Goal: Information Seeking & Learning: Learn about a topic

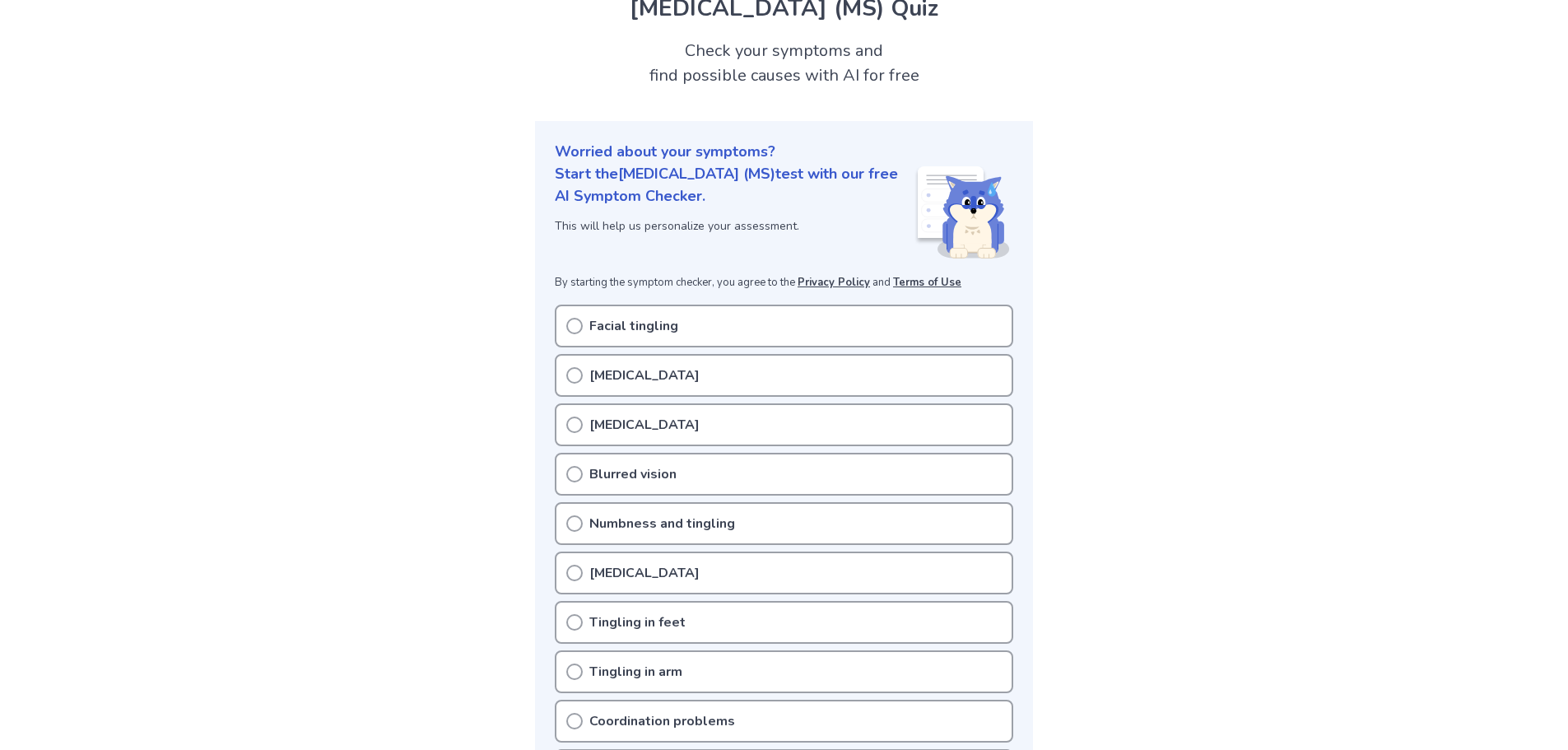
scroll to position [165, 0]
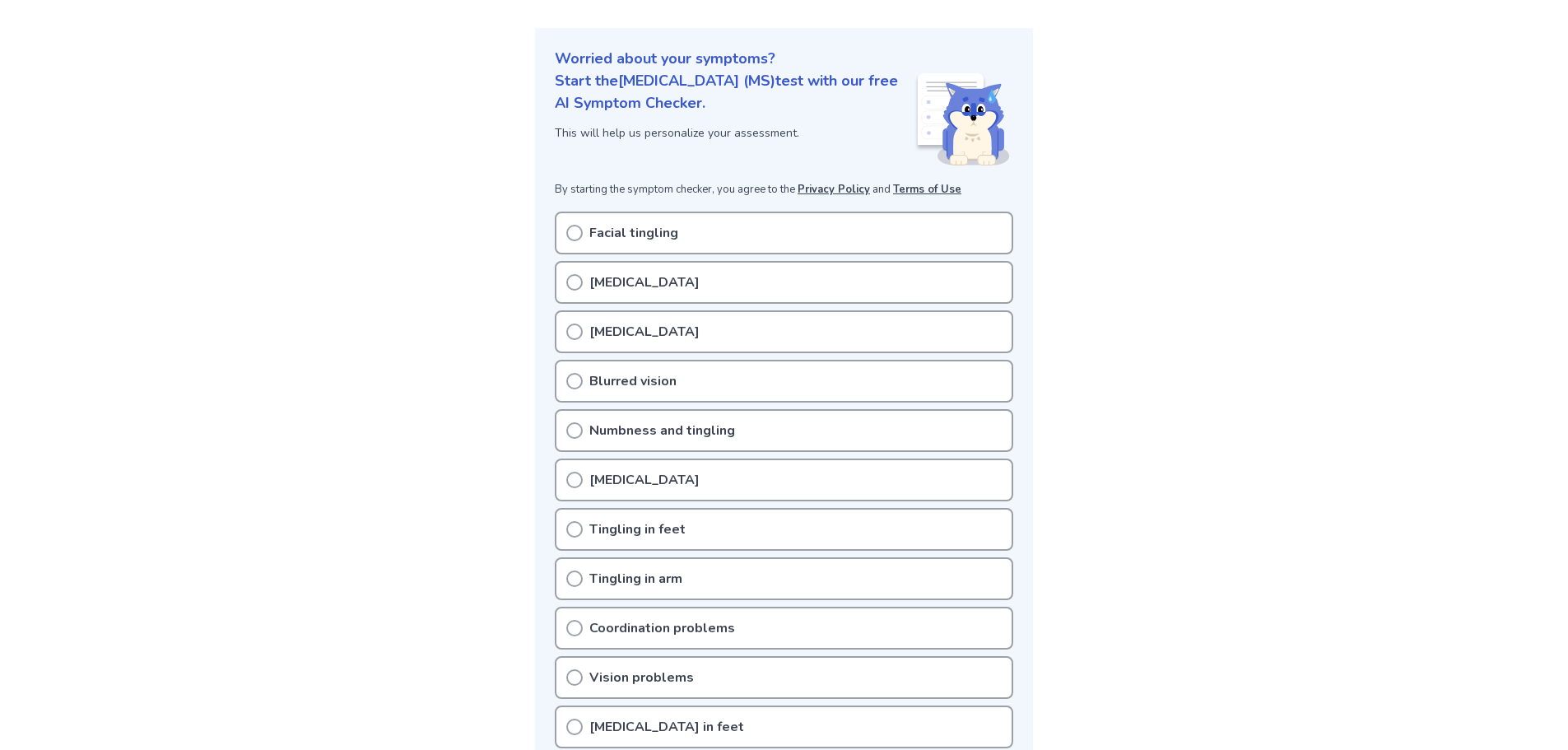
click at [570, 277] on icon at bounding box center [574, 282] width 17 height 17
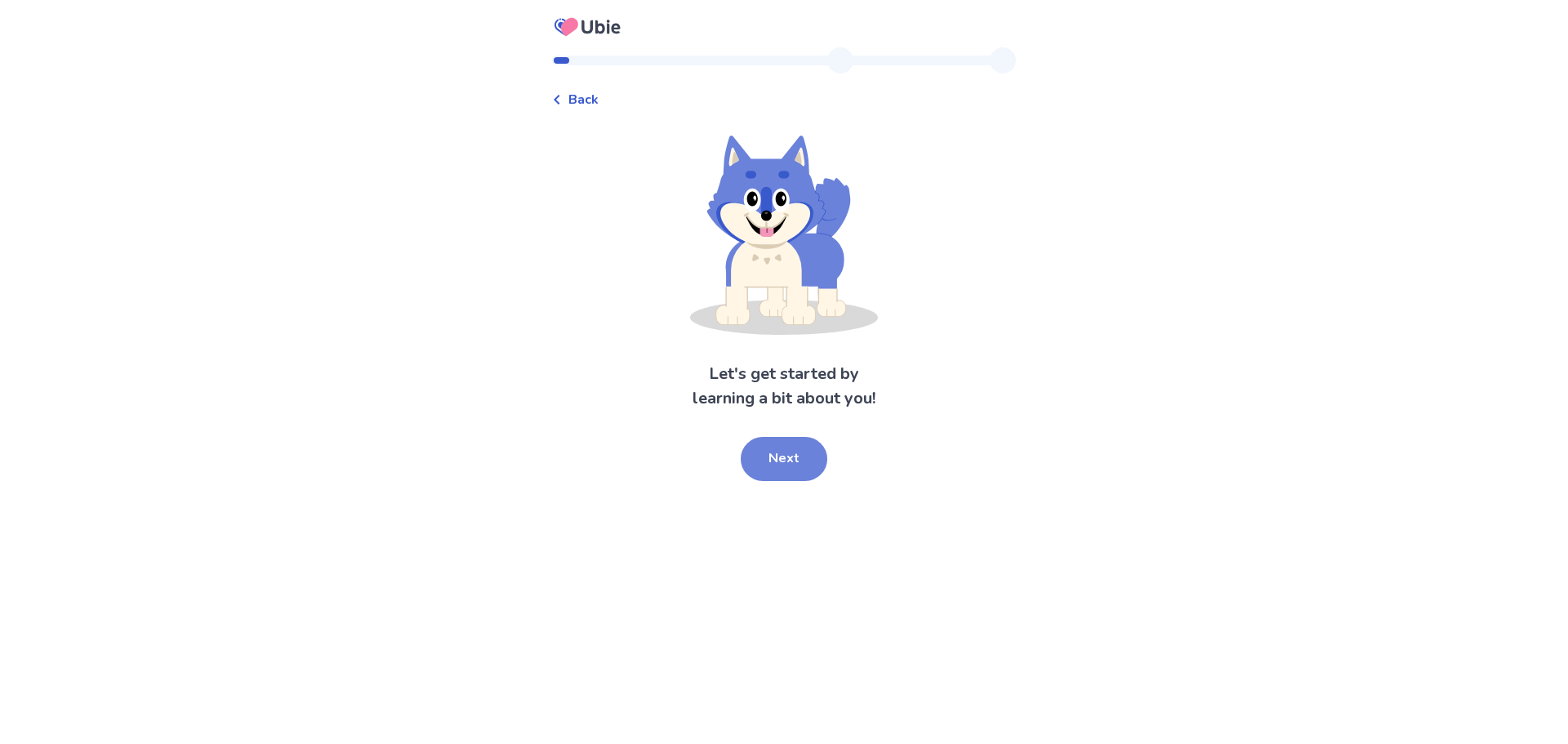
click at [782, 463] on button "Next" at bounding box center [784, 459] width 87 height 44
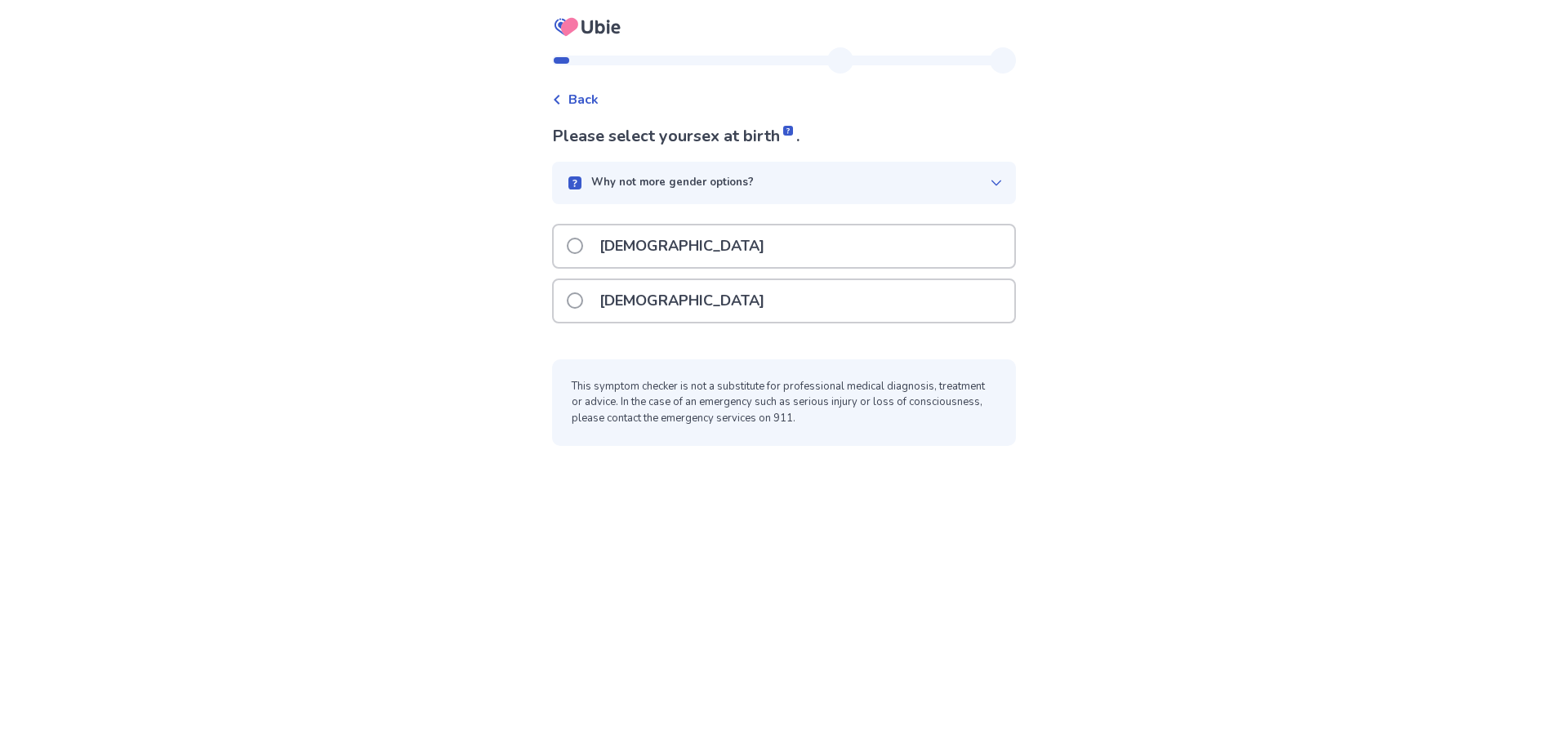
click at [636, 292] on p "[DEMOGRAPHIC_DATA]" at bounding box center [681, 301] width 184 height 42
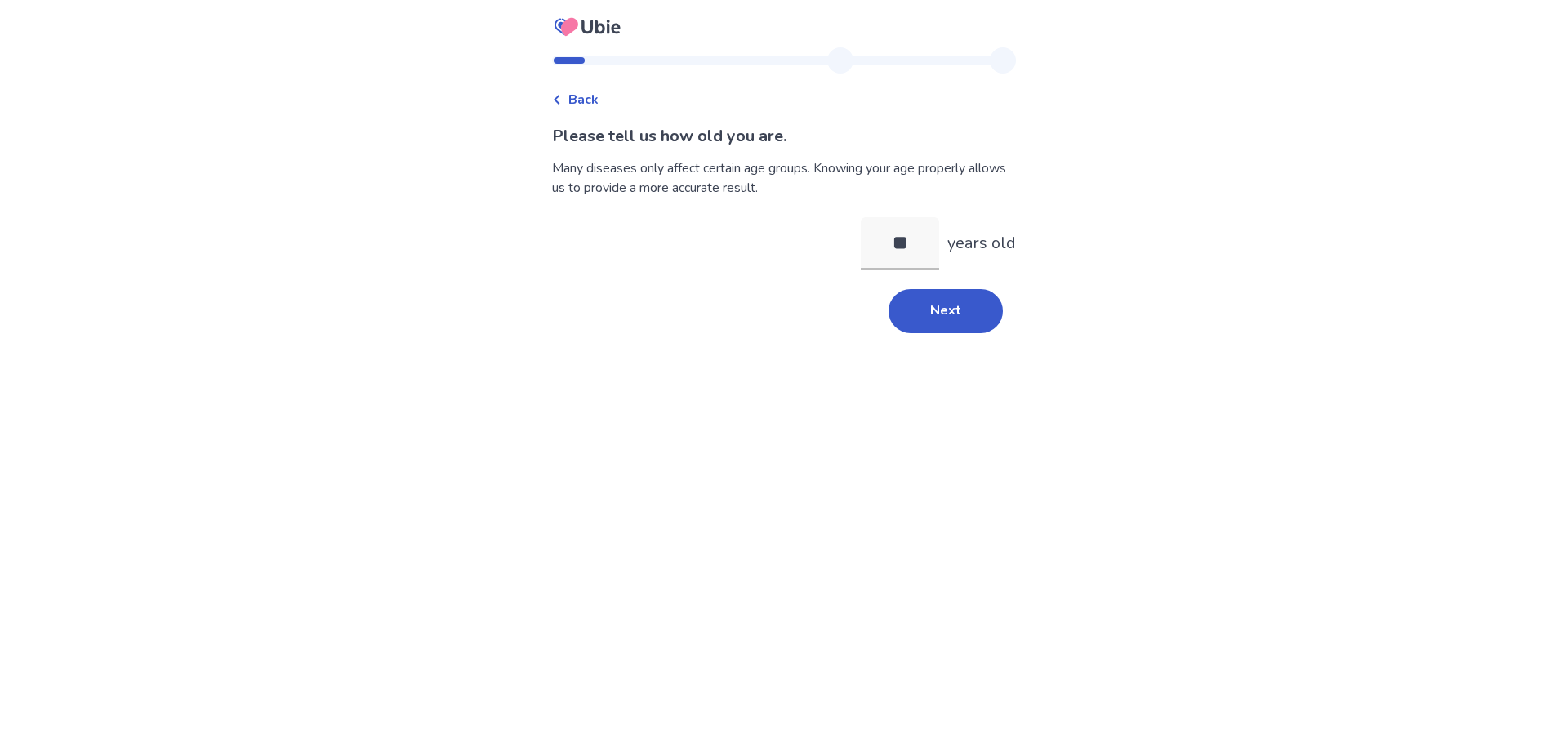
type input "**"
click at [966, 333] on div "Back Please tell us how old you are. Many diseases only affect certain age grou…" at bounding box center [784, 197] width 490 height 301
click at [964, 326] on button "Next" at bounding box center [945, 311] width 114 height 44
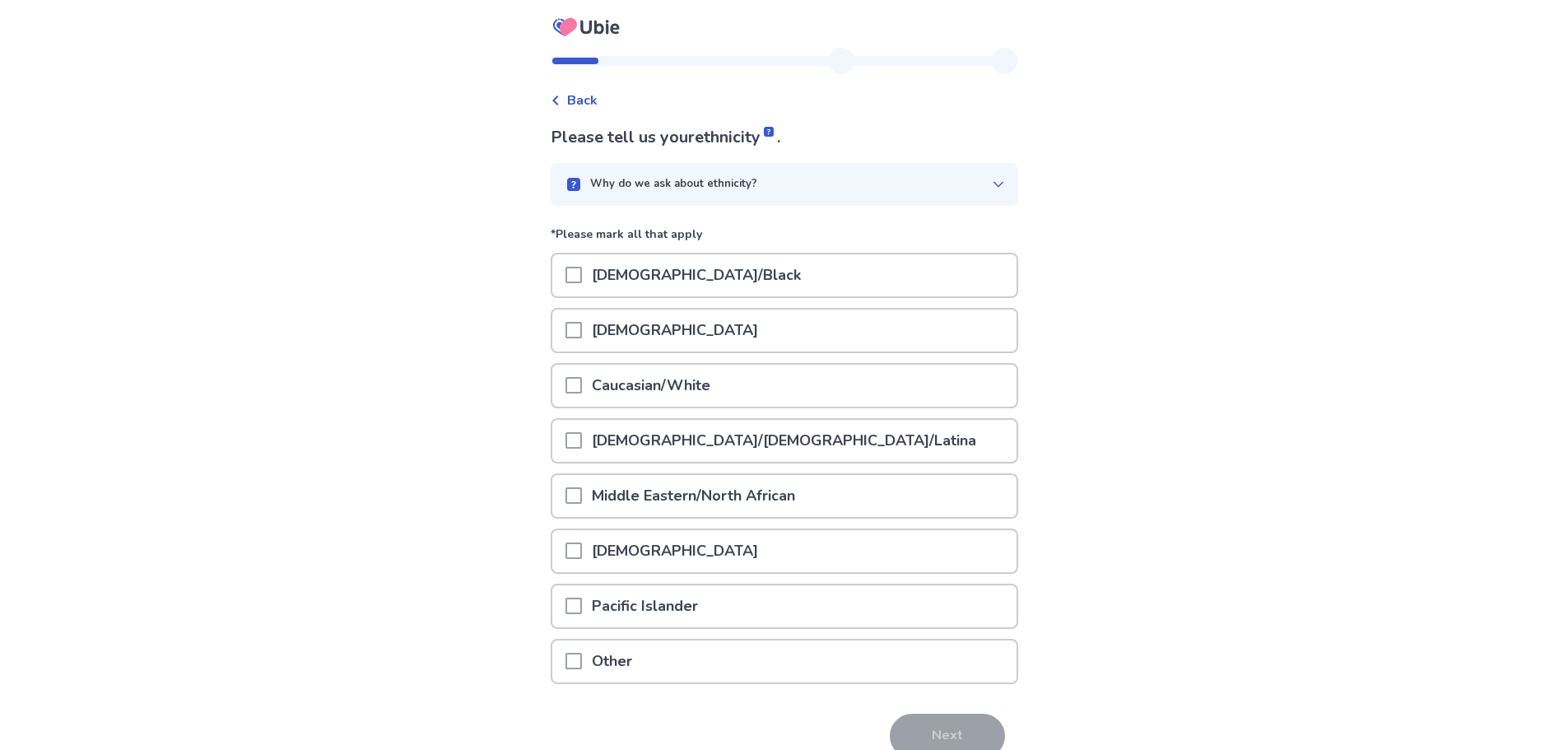
click at [582, 277] on span at bounding box center [573, 275] width 17 height 17
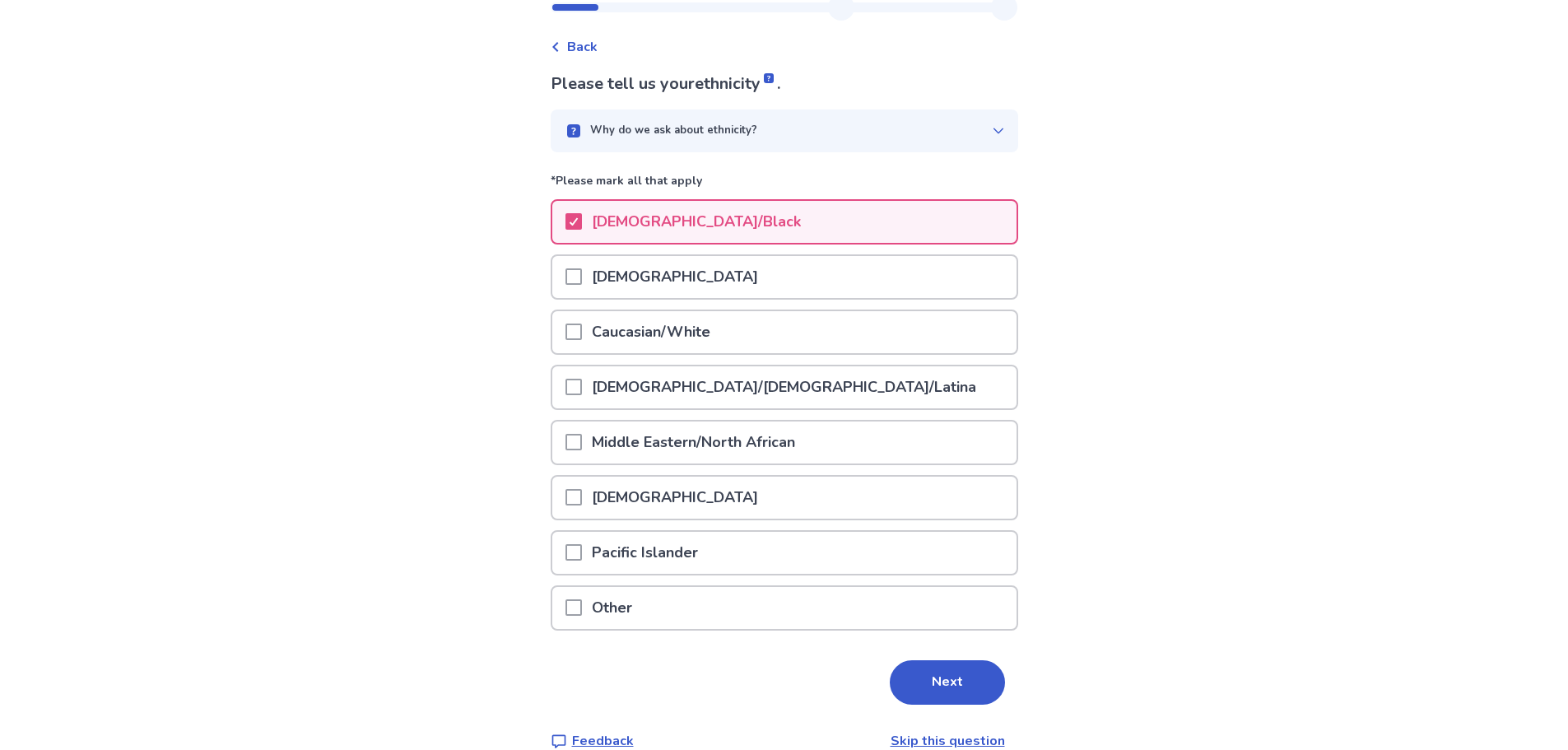
scroll to position [80, 0]
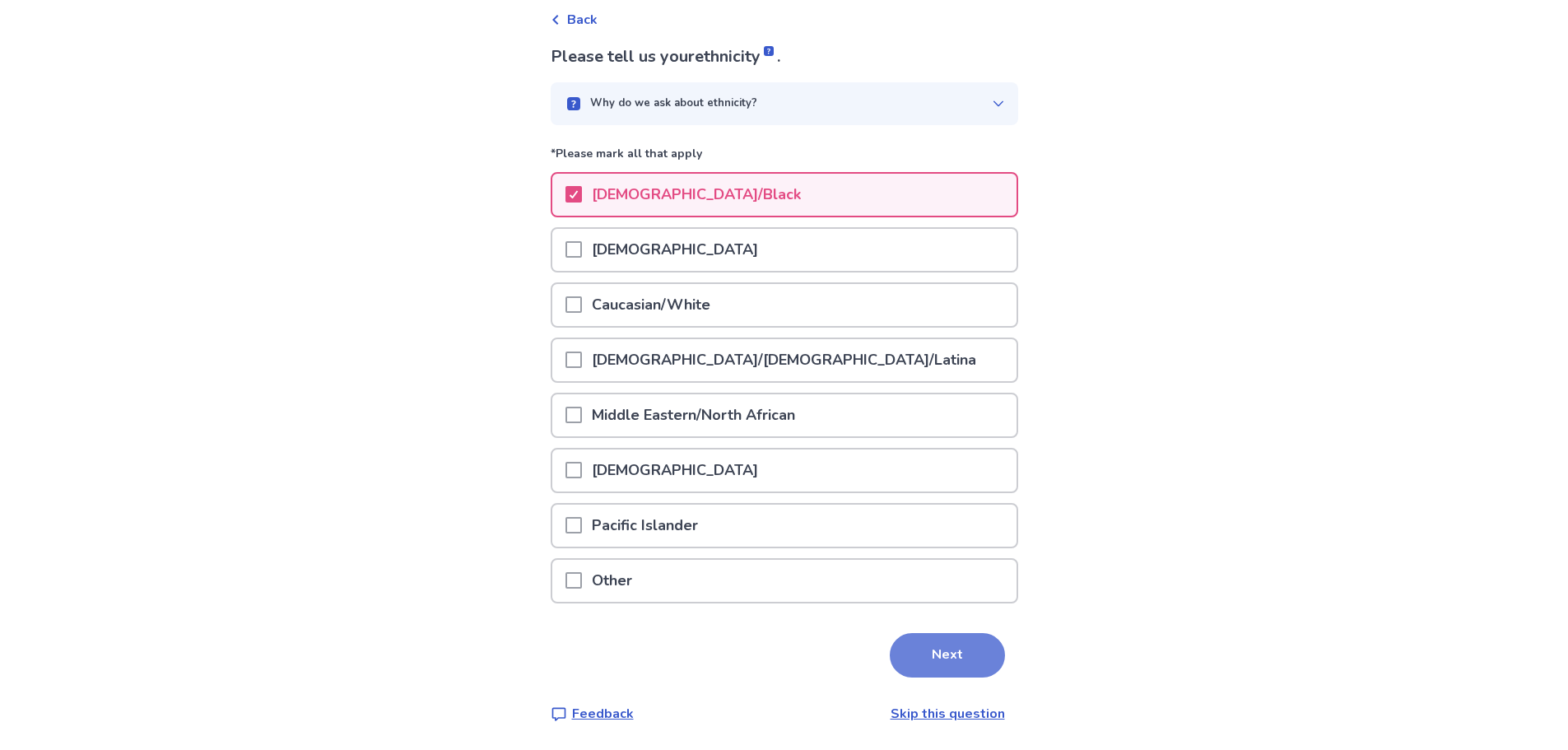
click at [941, 653] on button "Next" at bounding box center [948, 656] width 115 height 45
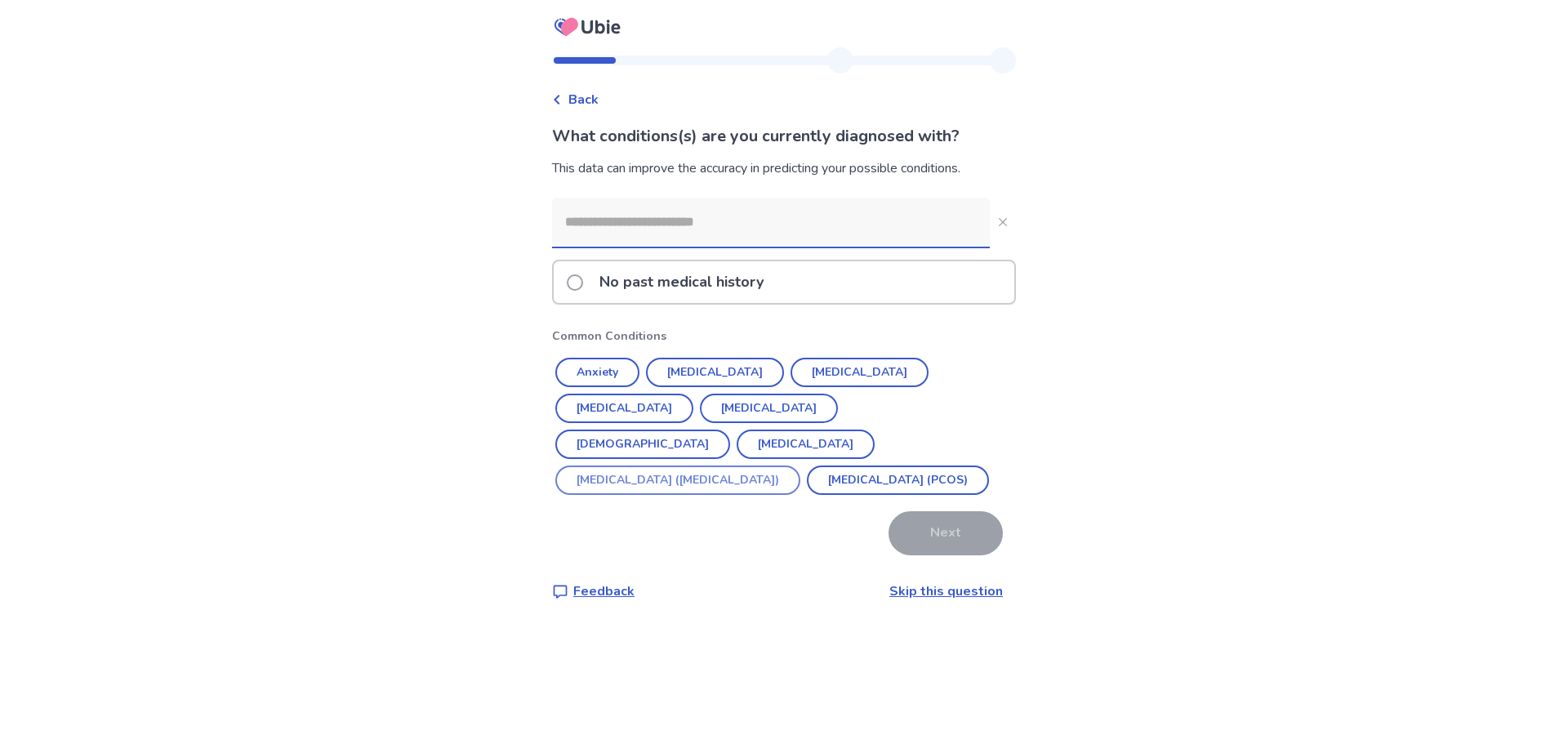
click at [636, 466] on button "[MEDICAL_DATA] ([MEDICAL_DATA])" at bounding box center [678, 481] width 245 height 29
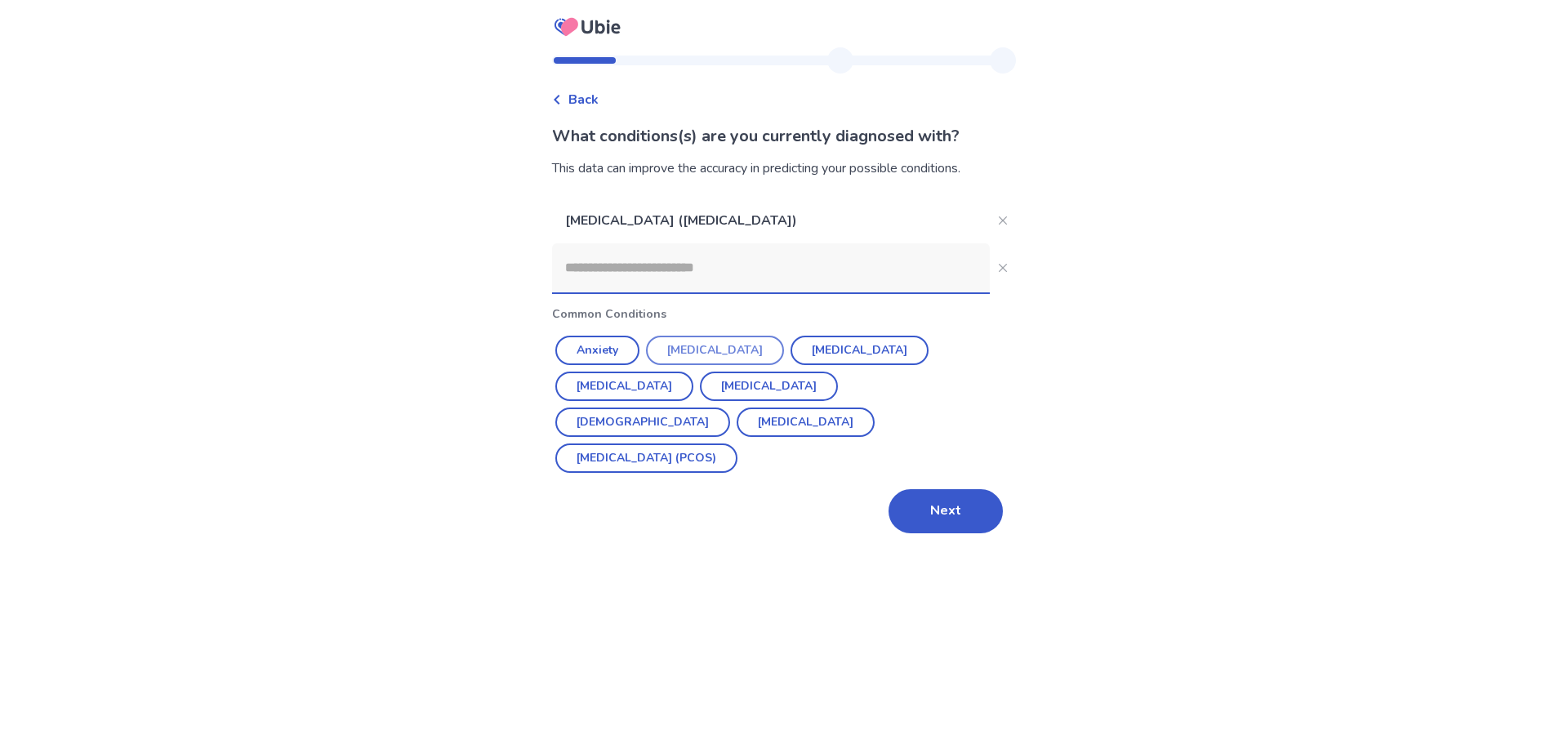
click at [691, 347] on button "[MEDICAL_DATA]" at bounding box center [714, 351] width 138 height 29
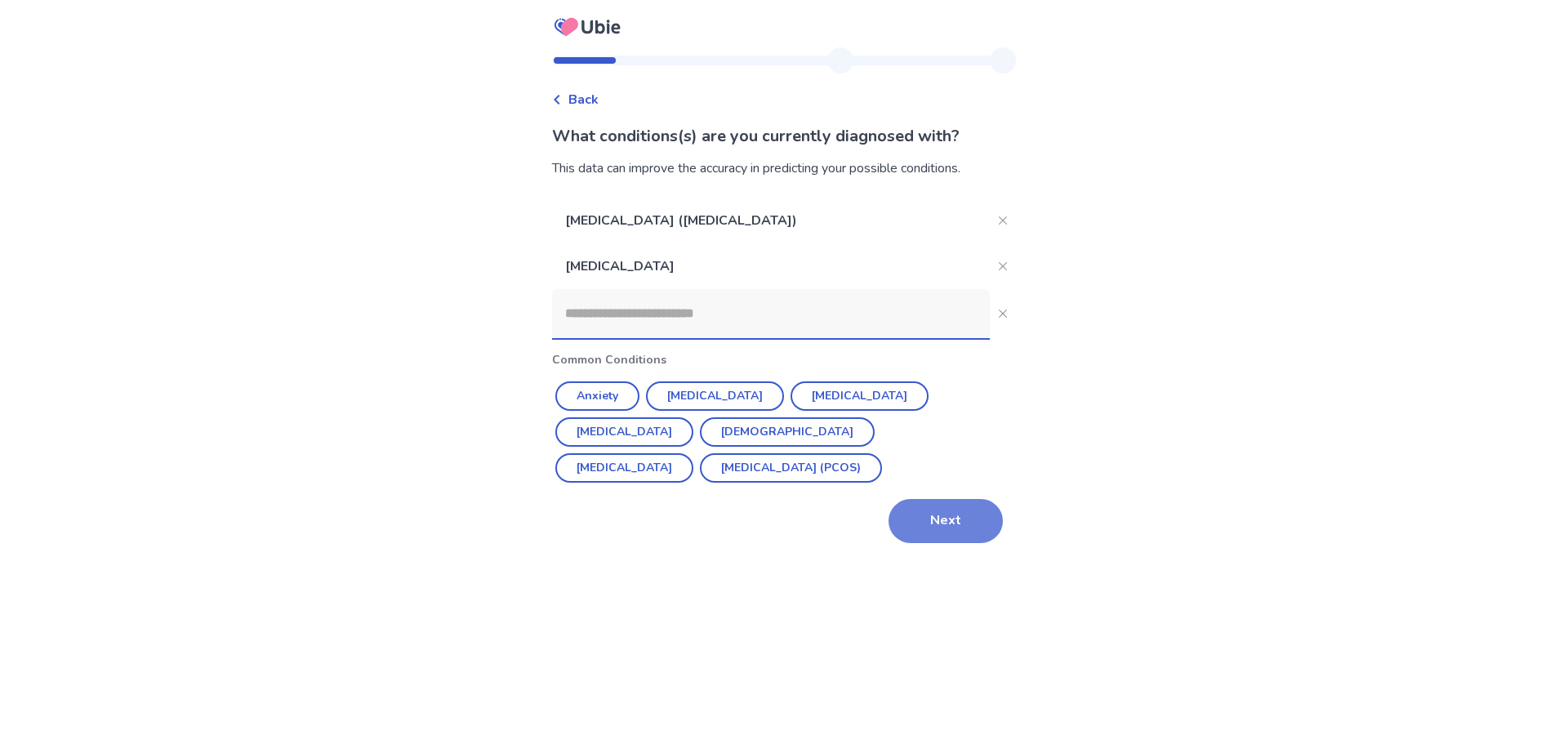
click at [938, 530] on button "Next" at bounding box center [945, 521] width 114 height 44
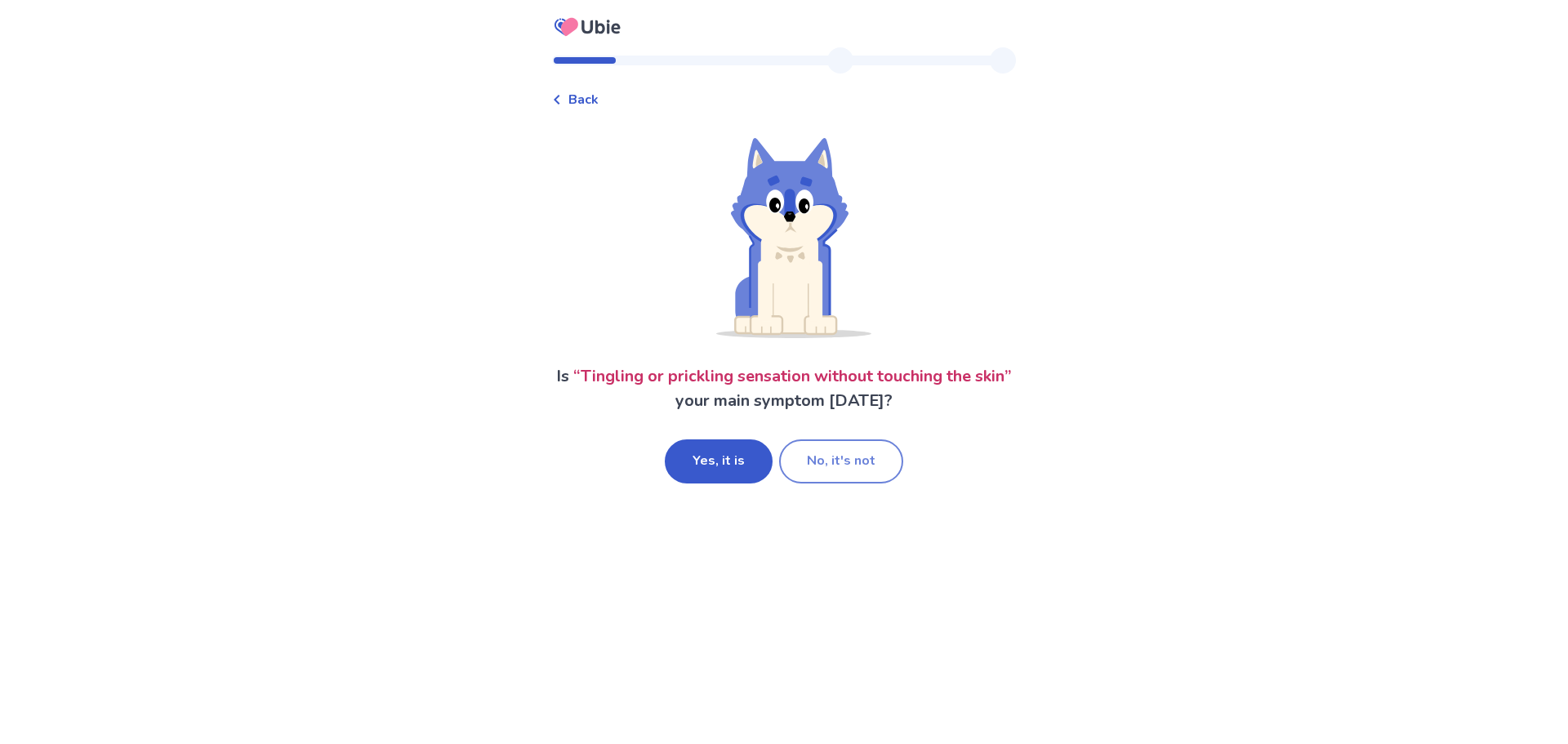
click at [860, 460] on button "No, it's not" at bounding box center [841, 462] width 124 height 44
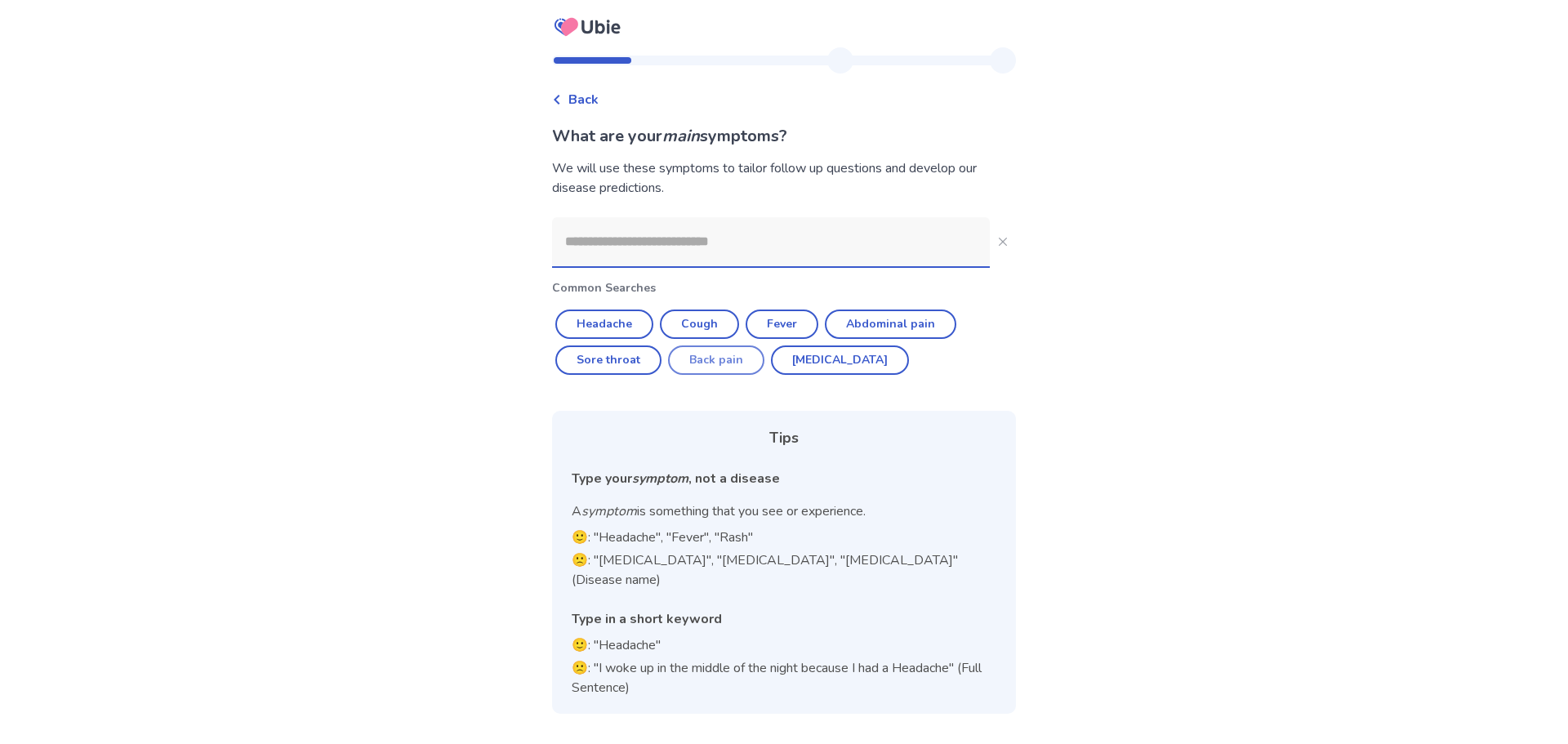
click at [713, 354] on button "Back pain" at bounding box center [716, 360] width 96 height 29
type input "*********"
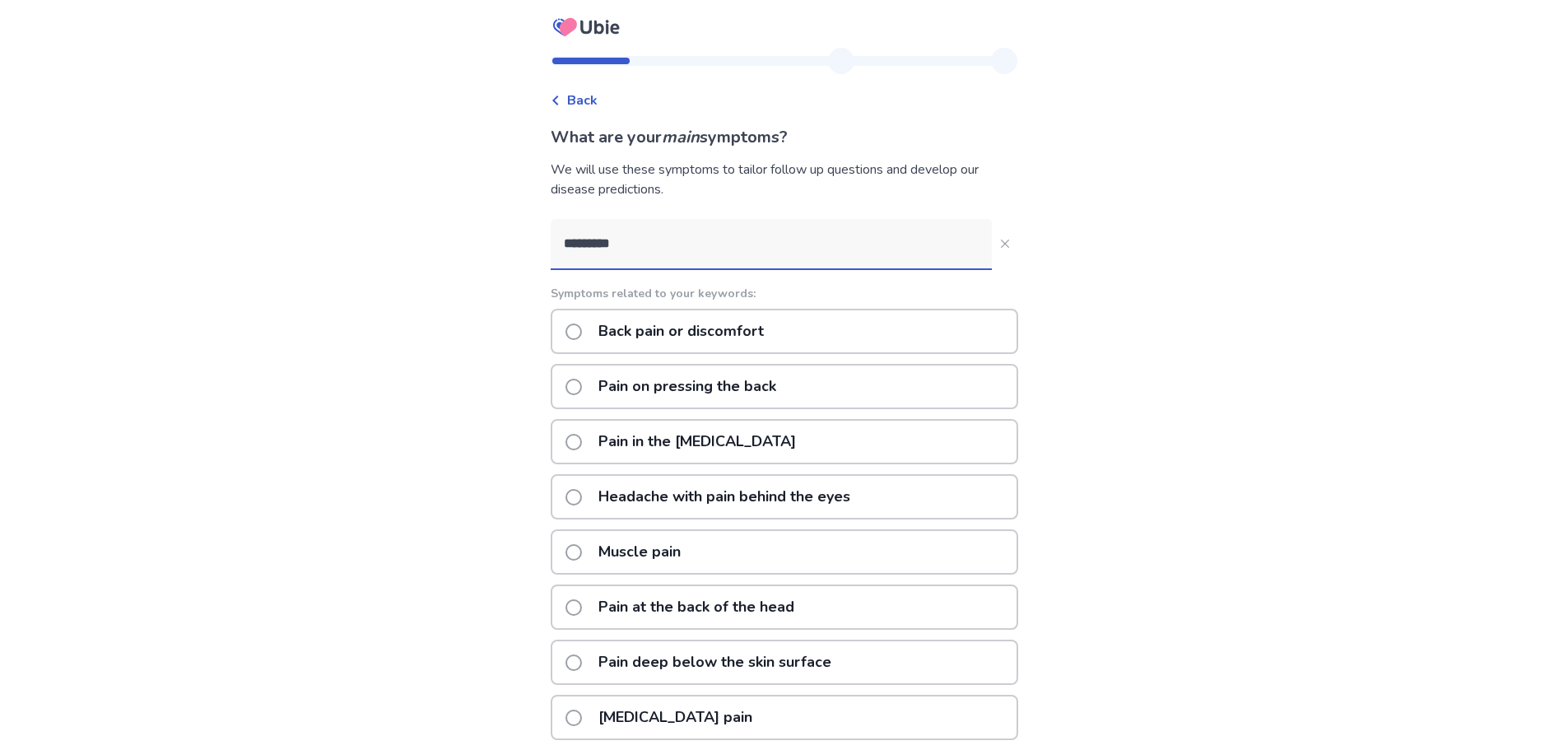
click at [700, 327] on p "Back pain or discomfort" at bounding box center [681, 332] width 185 height 42
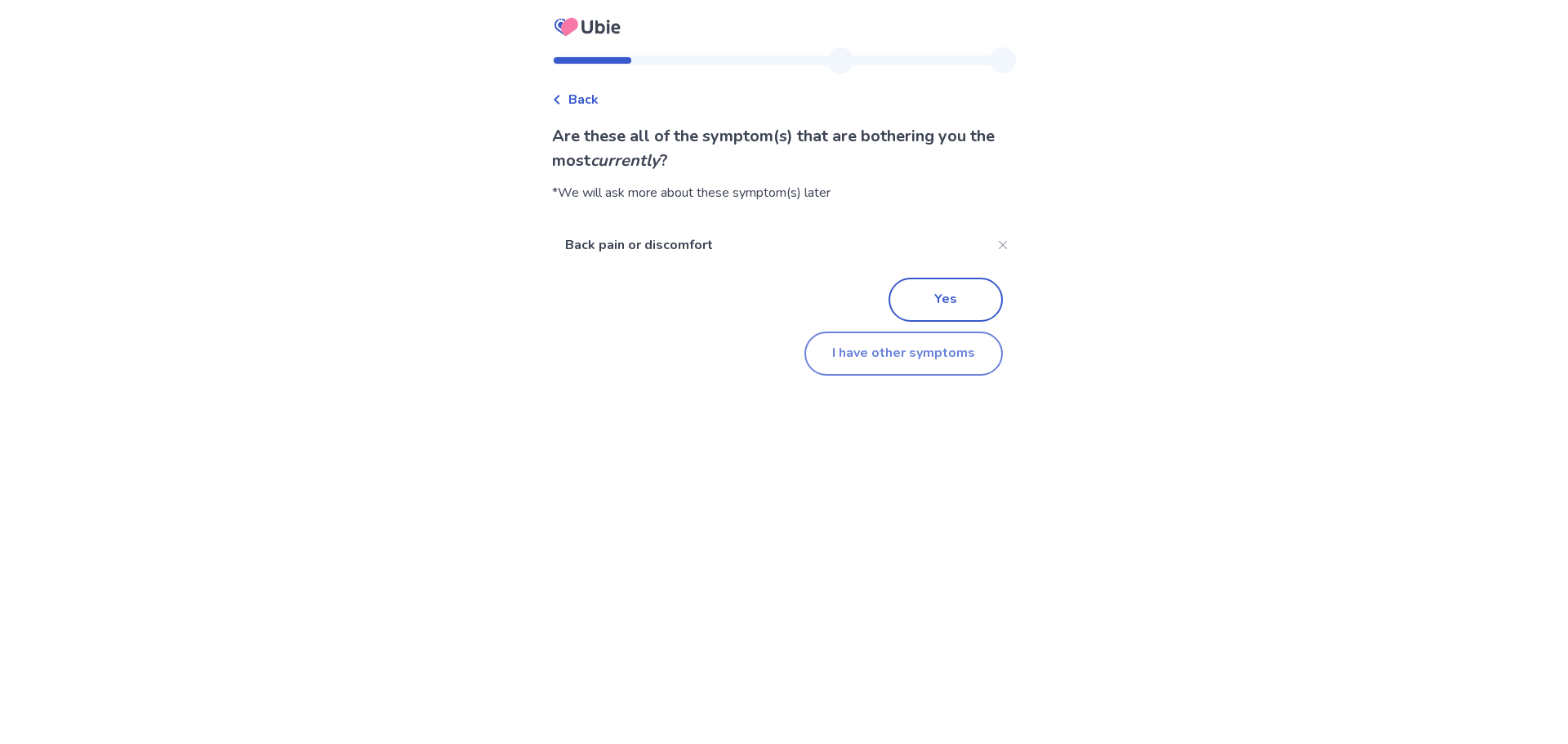
click at [845, 356] on button "I have other symptoms" at bounding box center [903, 353] width 198 height 44
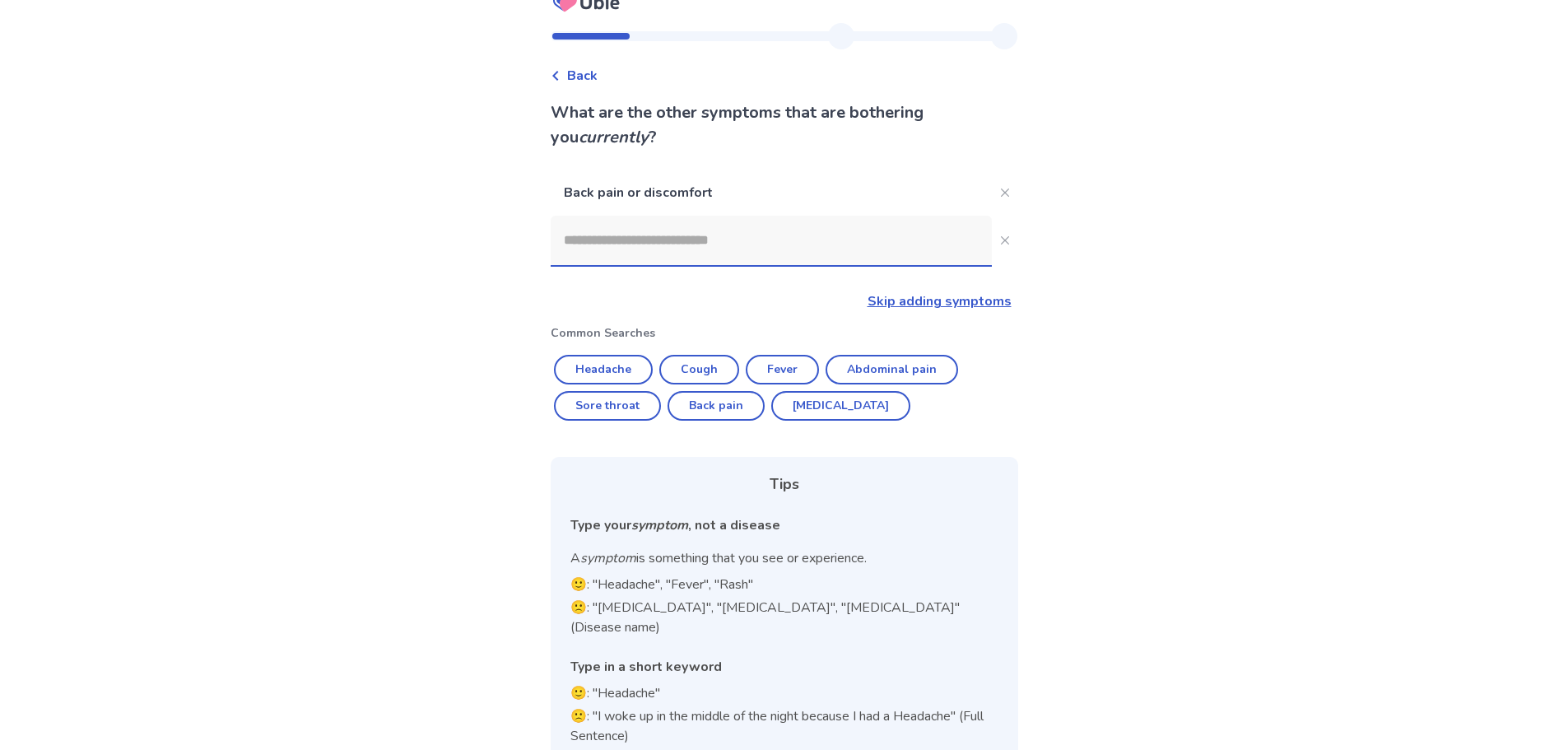
scroll to position [37, 0]
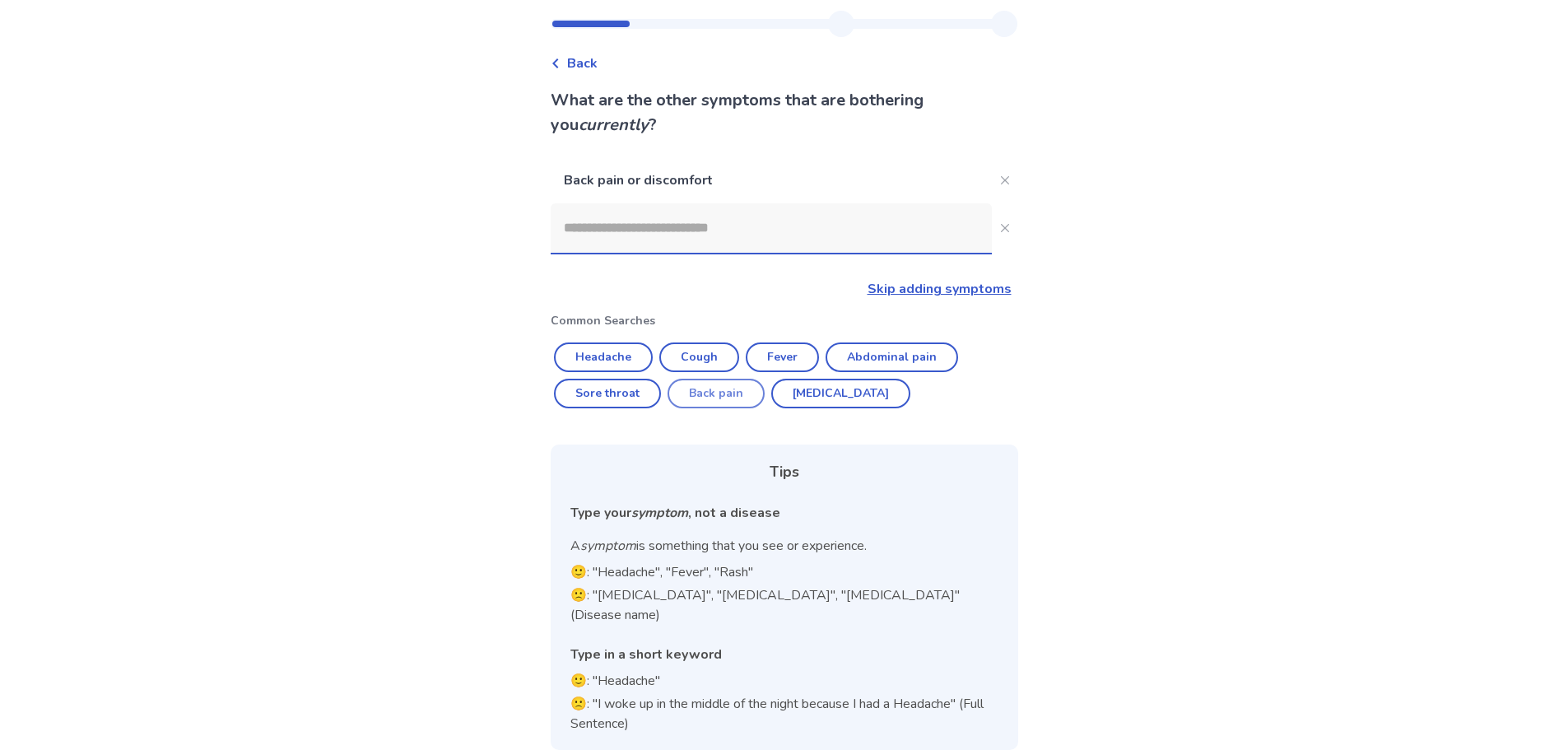
click at [718, 392] on button "Back pain" at bounding box center [716, 394] width 97 height 30
type input "*********"
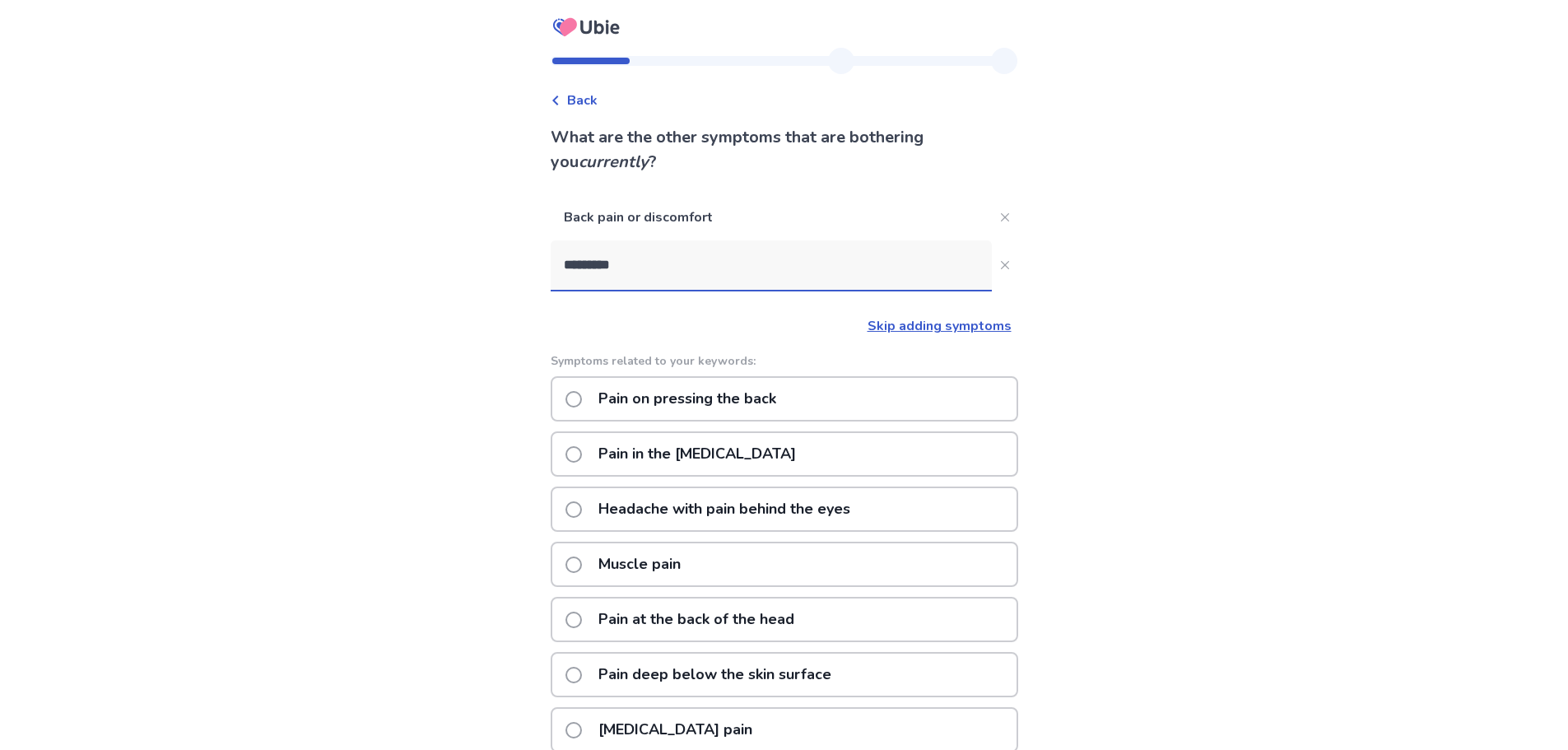
scroll to position [82, 0]
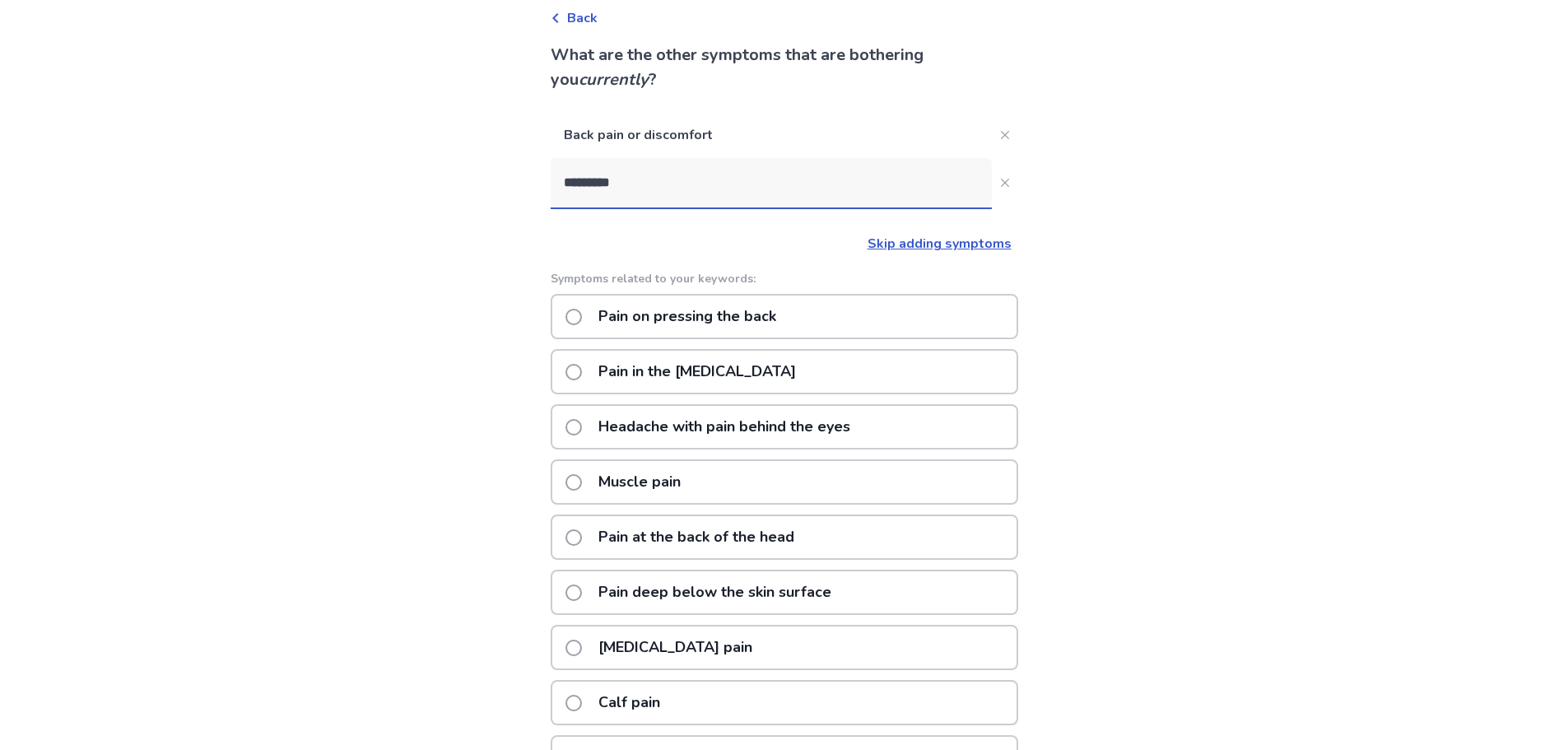
click at [621, 581] on p "Pain deep below the skin surface" at bounding box center [716, 593] width 253 height 42
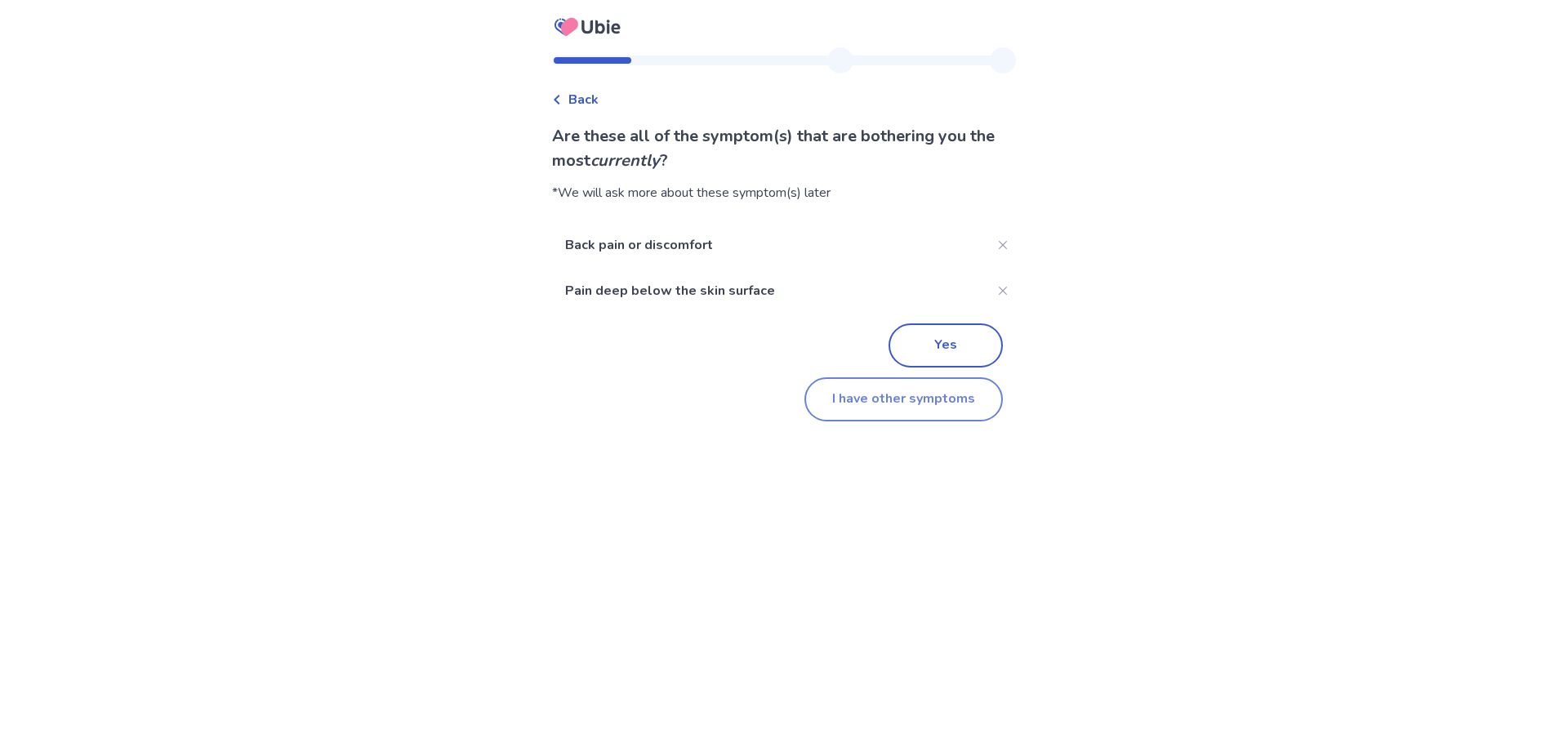
click at [890, 404] on button "I have other symptoms" at bounding box center [903, 399] width 198 height 44
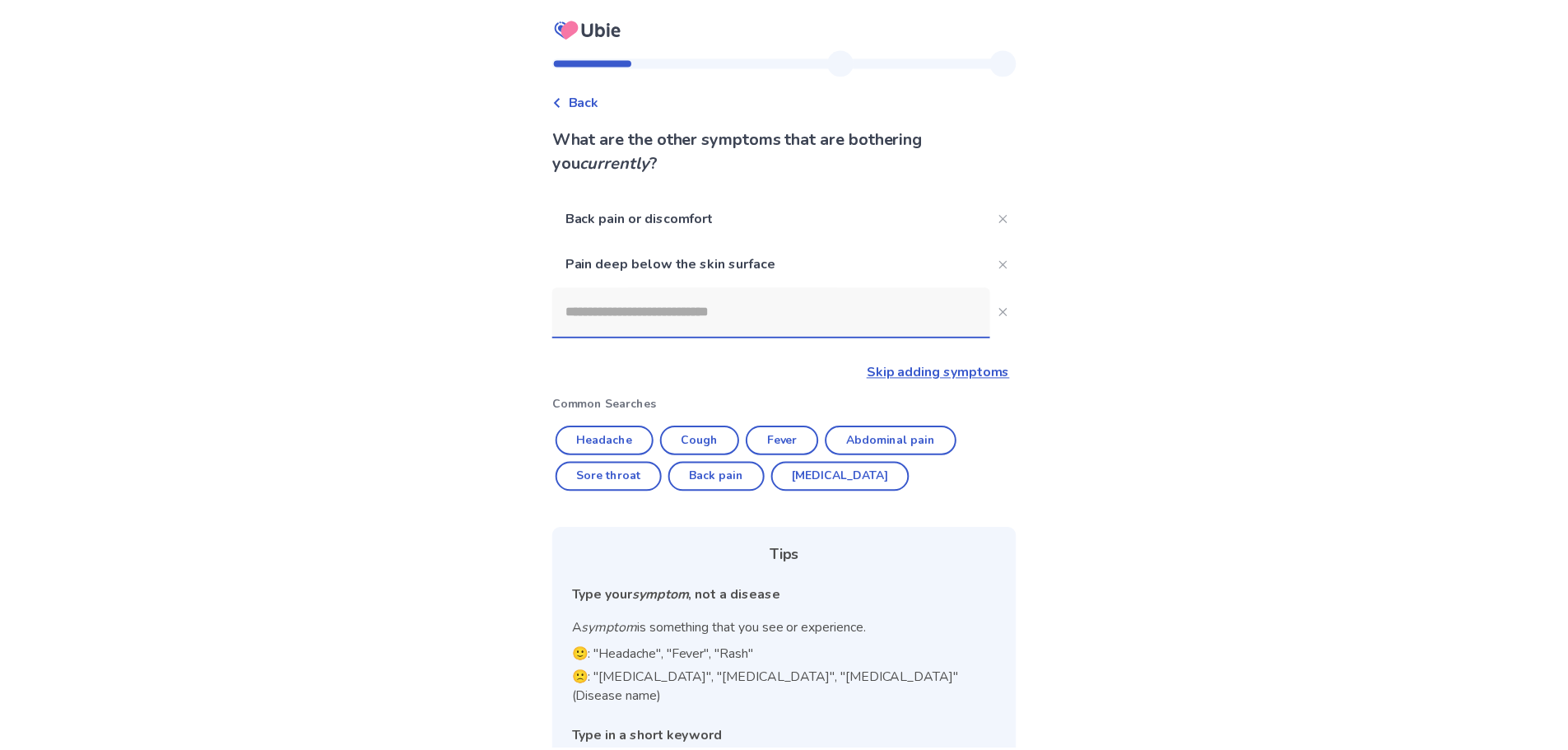
scroll to position [82, 0]
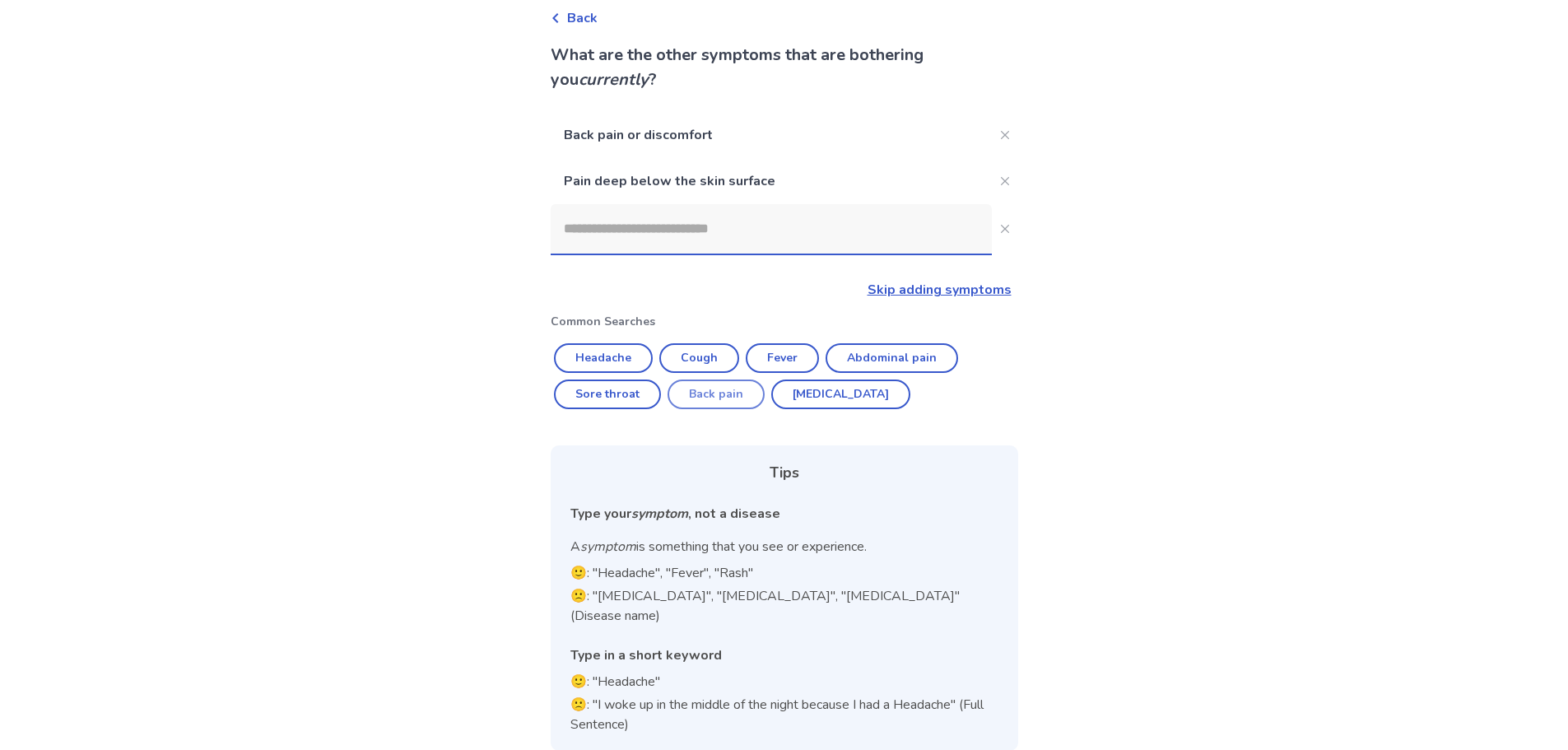
click at [694, 392] on button "Back pain" at bounding box center [716, 395] width 97 height 30
type input "*********"
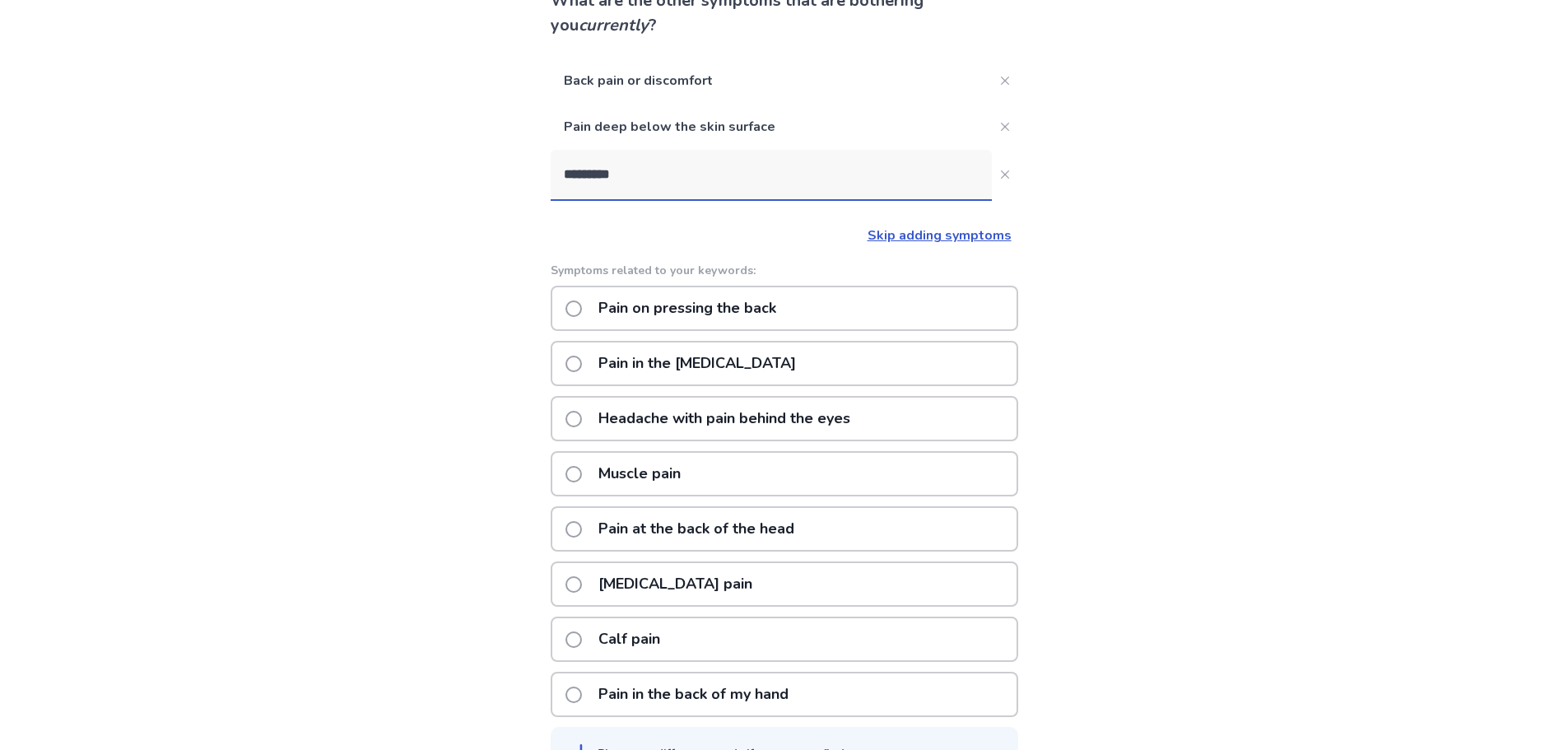
scroll to position [165, 0]
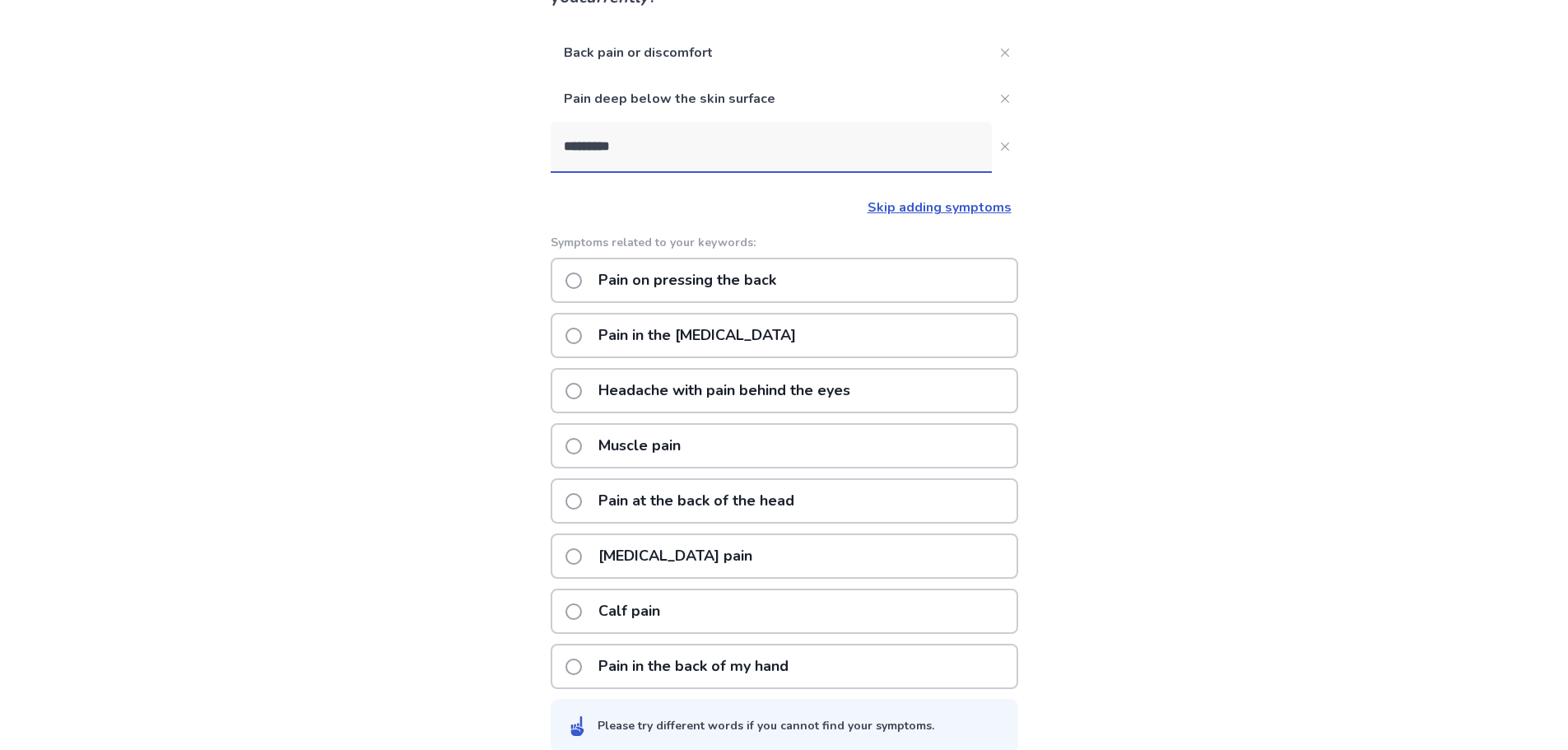
click at [647, 441] on p "Muscle pain" at bounding box center [640, 446] width 102 height 42
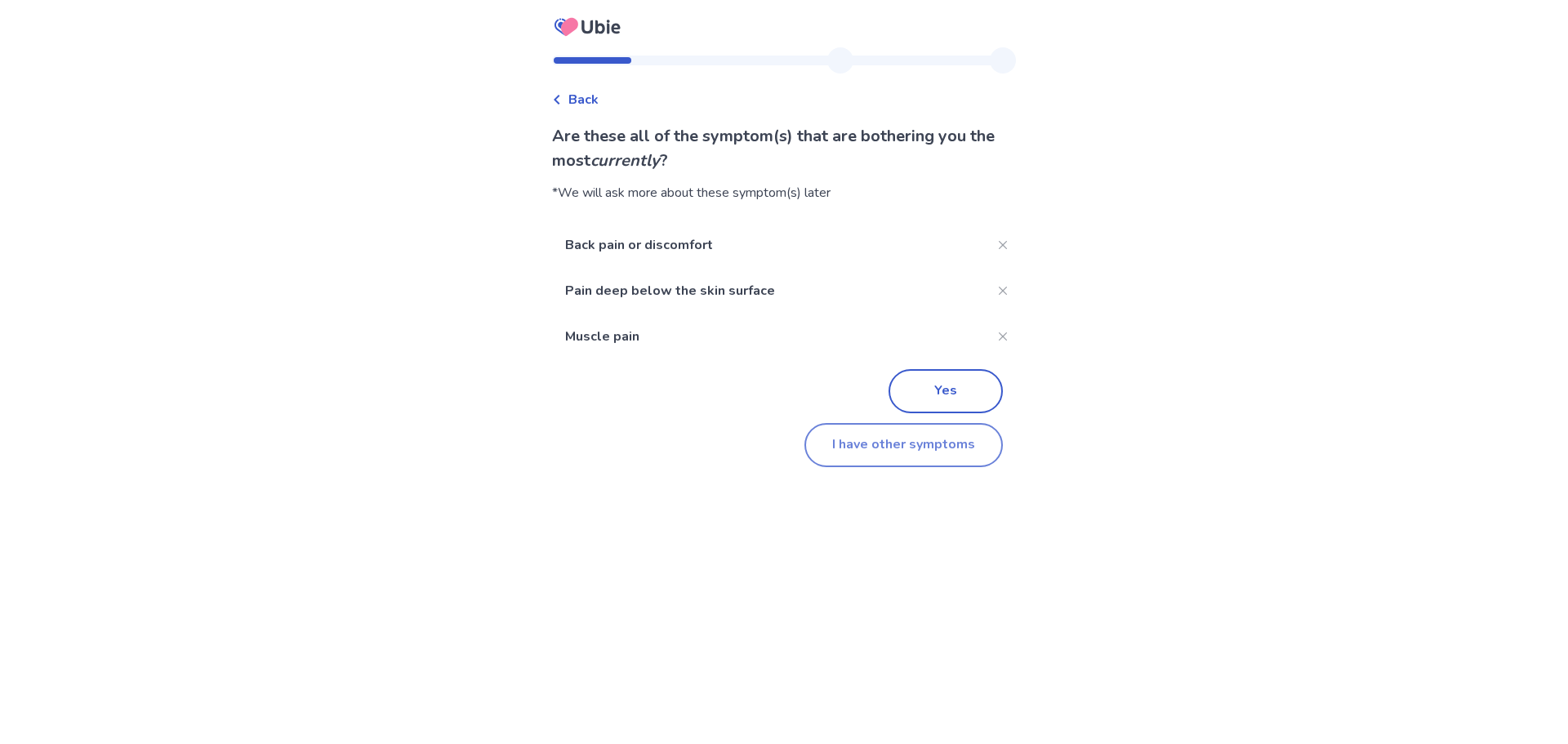
click at [861, 443] on button "I have other symptoms" at bounding box center [903, 445] width 198 height 44
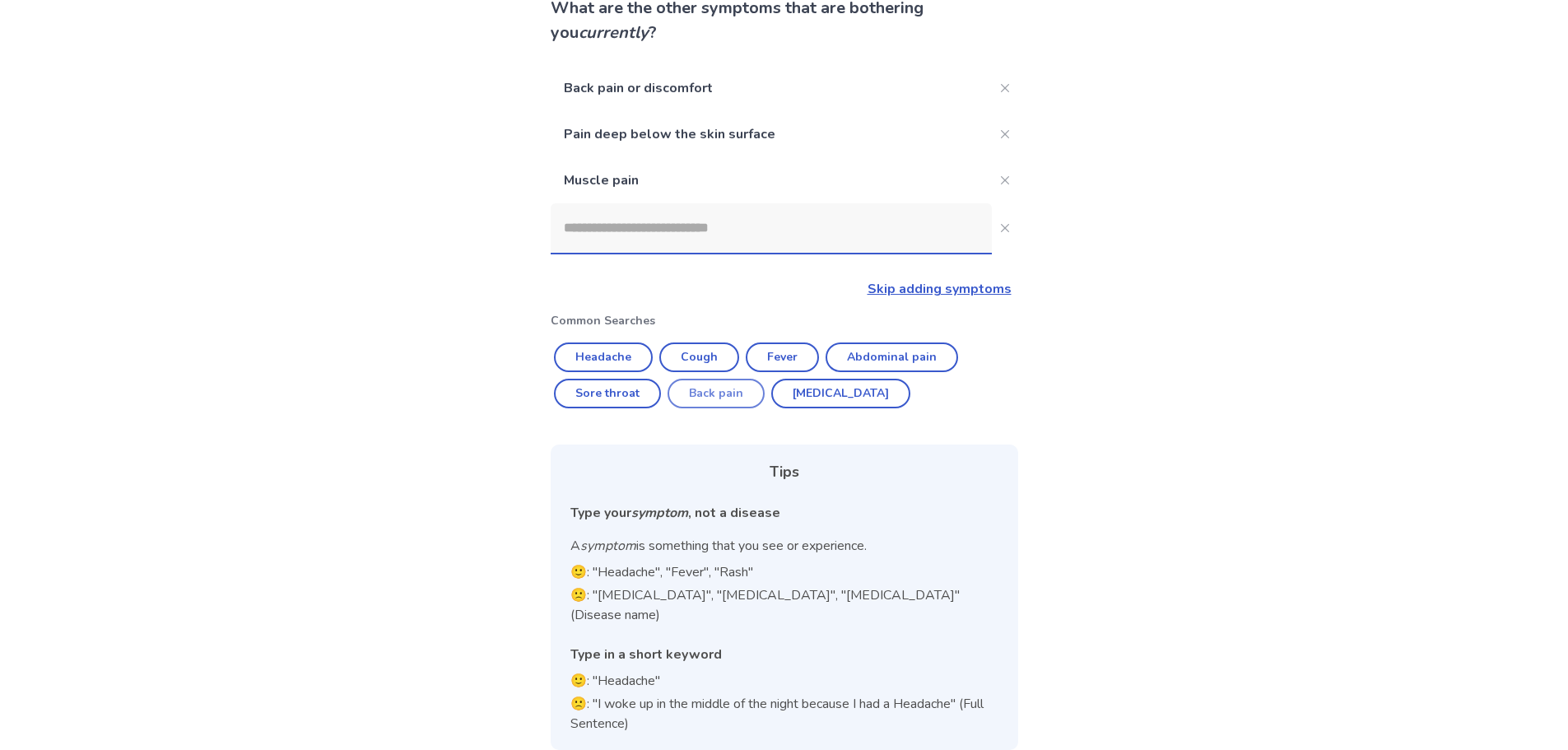
click at [701, 394] on button "Back pain" at bounding box center [716, 394] width 97 height 30
type input "*********"
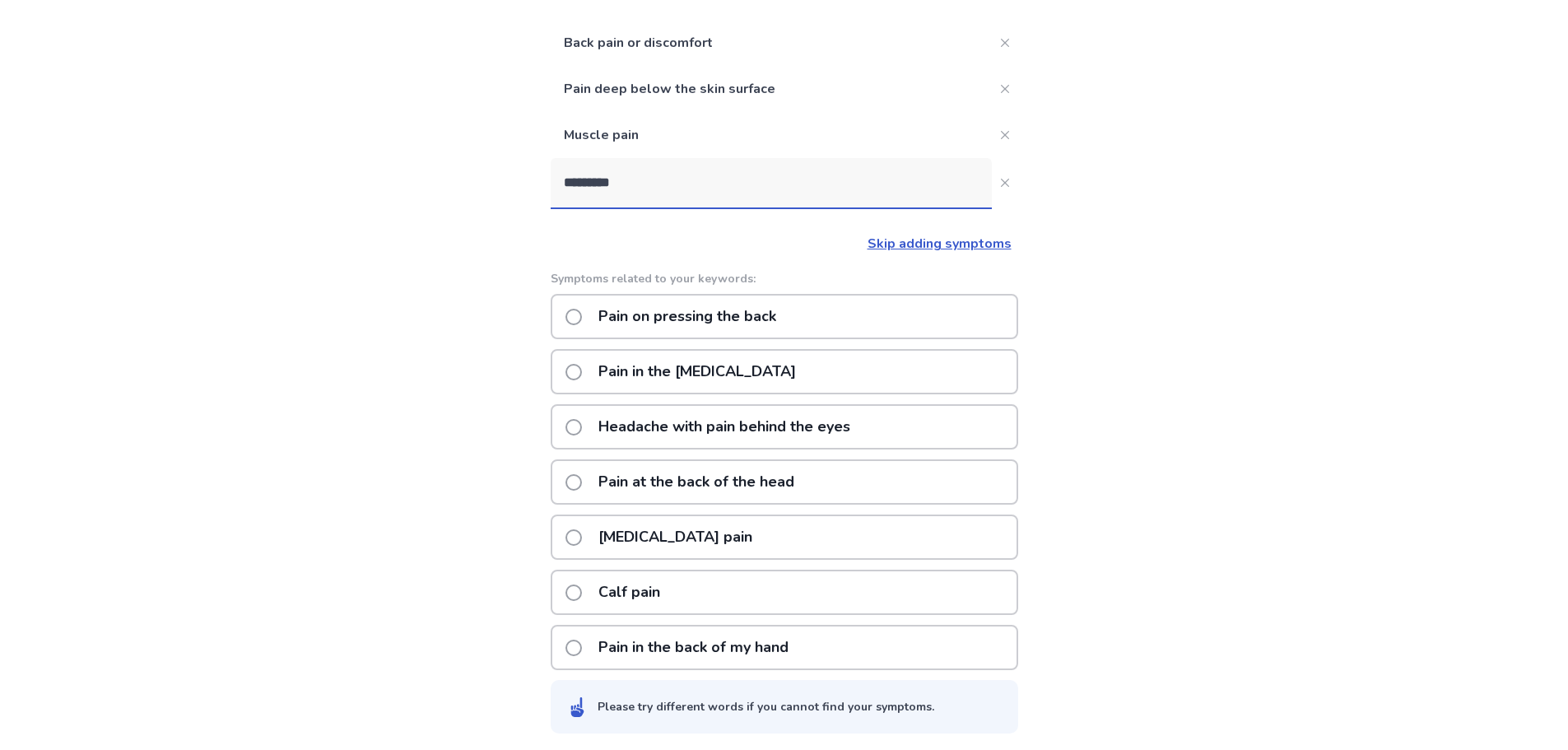
scroll to position [178, 0]
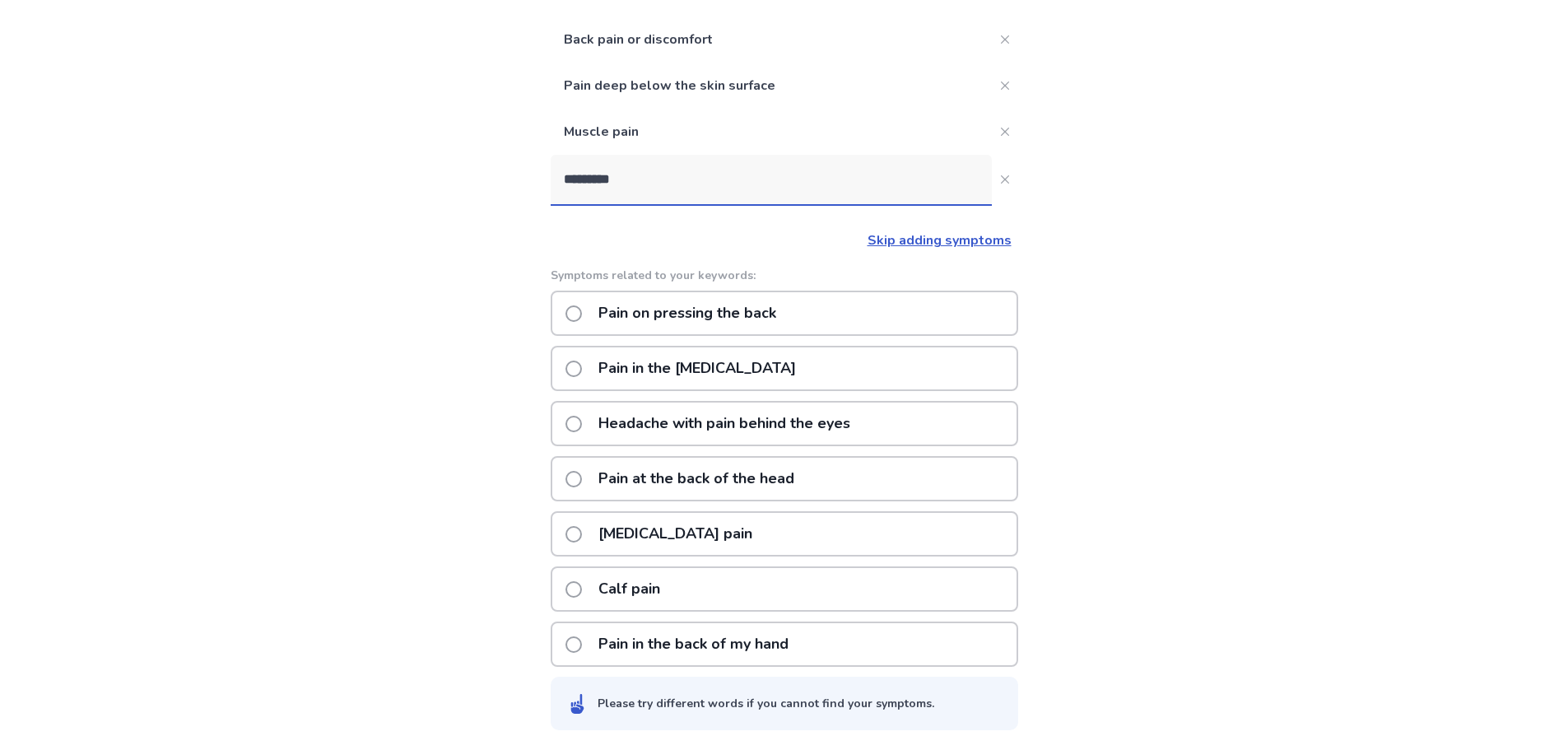
click at [648, 651] on p "Pain in the back of my hand" at bounding box center [694, 644] width 210 height 42
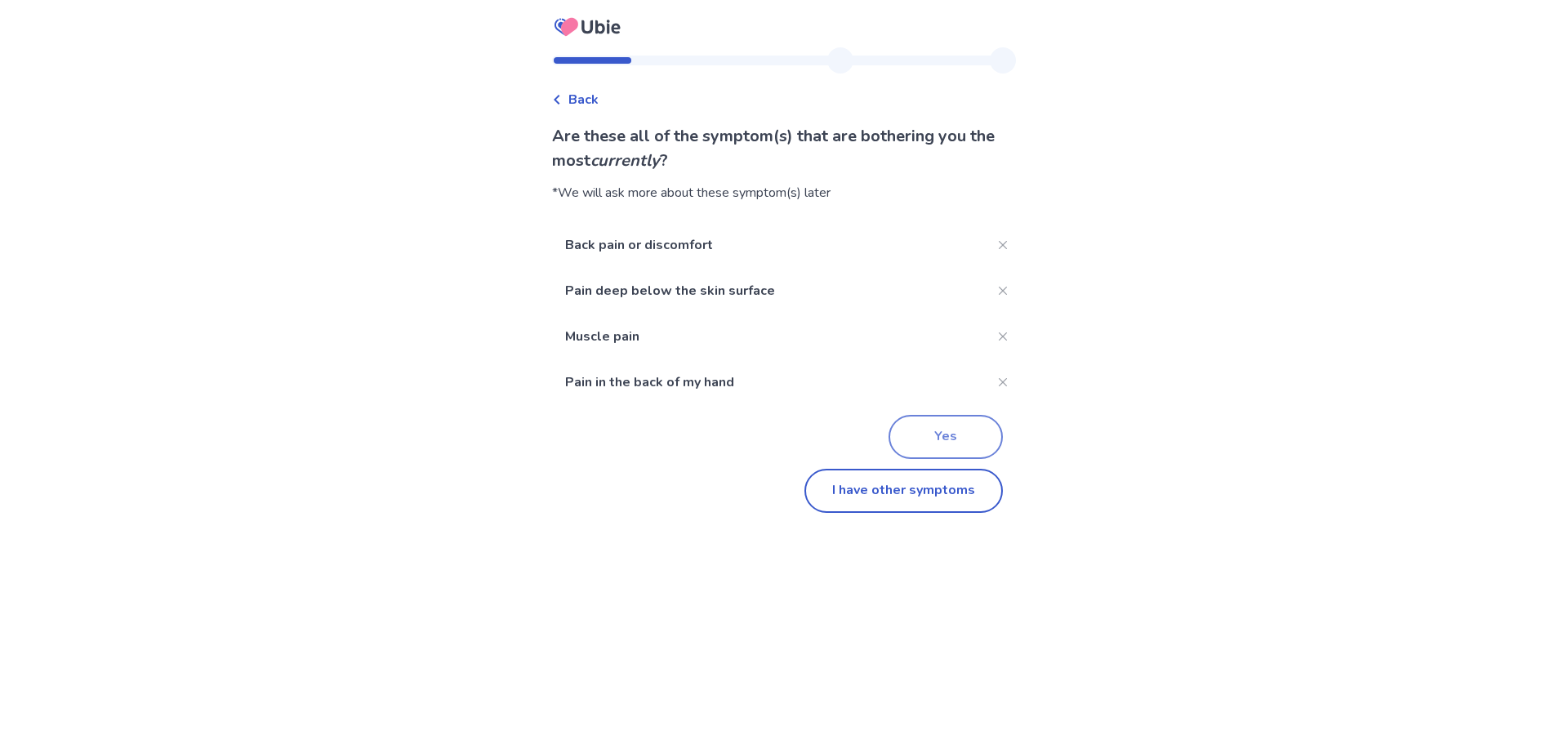
click at [938, 431] on button "Yes" at bounding box center [945, 437] width 114 height 44
click at [900, 485] on button "I have other symptoms" at bounding box center [903, 491] width 198 height 44
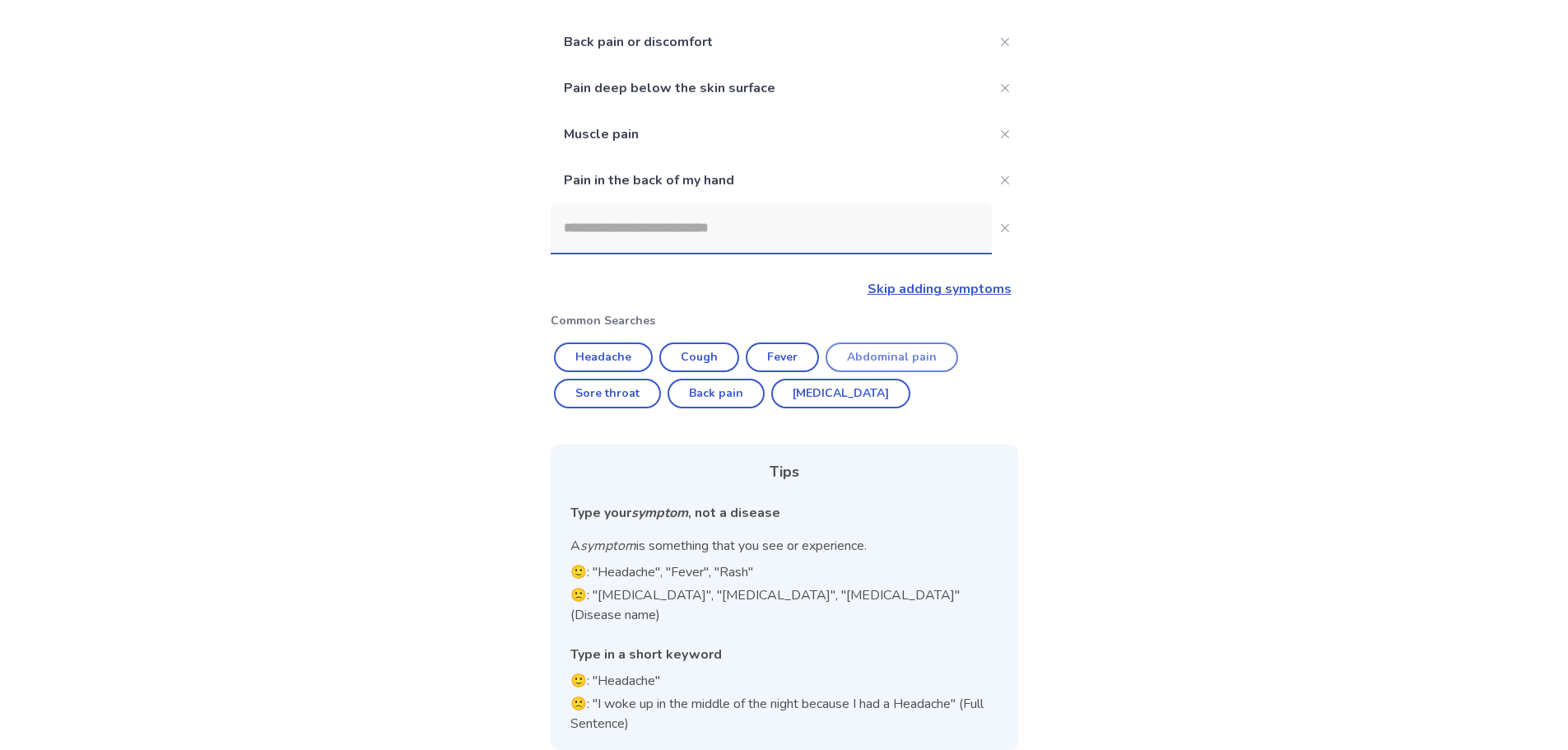
click at [939, 356] on button "Abdominal pain" at bounding box center [892, 357] width 133 height 30
type input "**********"
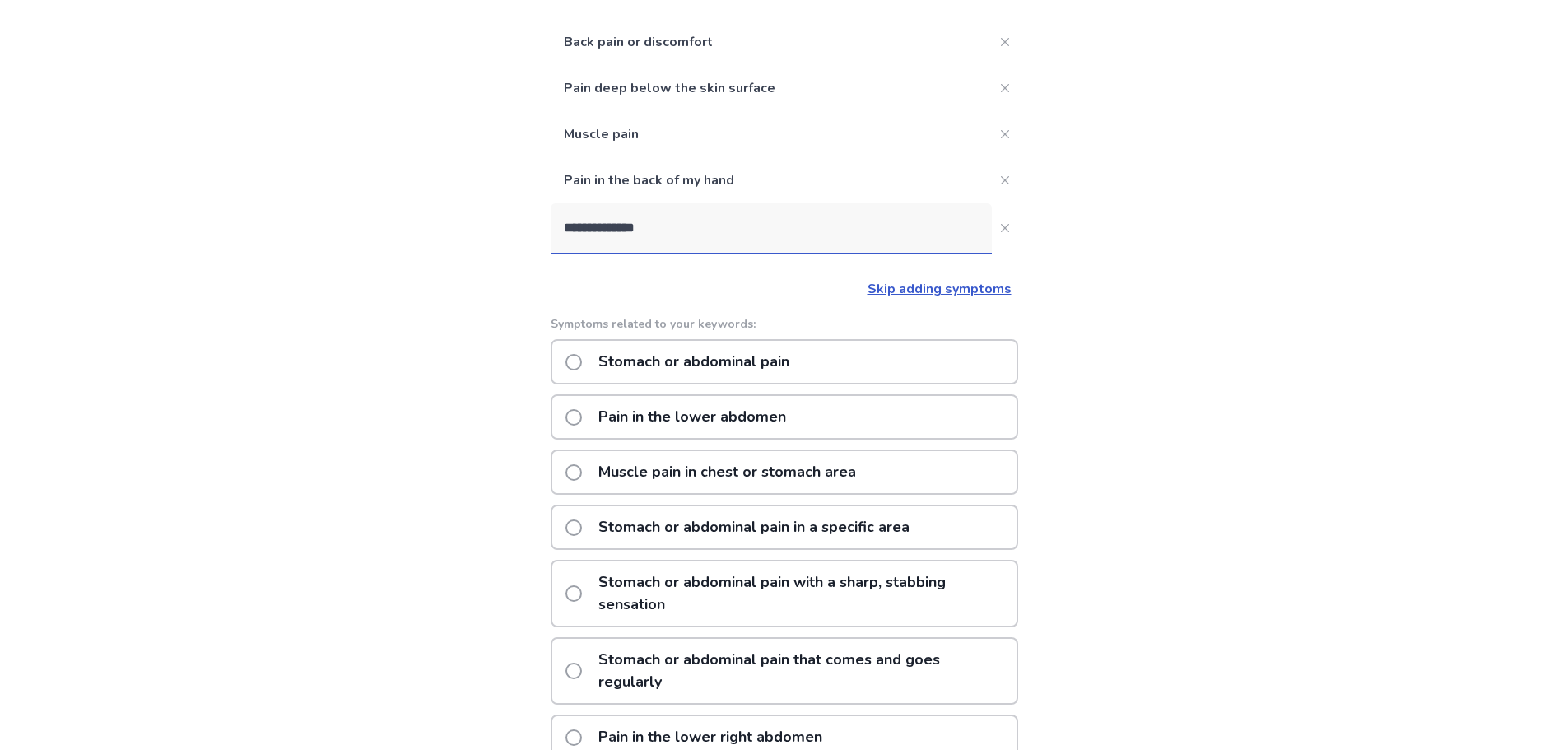
click at [761, 471] on p "Muscle pain in chest or stomach area" at bounding box center [728, 472] width 277 height 42
